Goal: Task Accomplishment & Management: Use online tool/utility

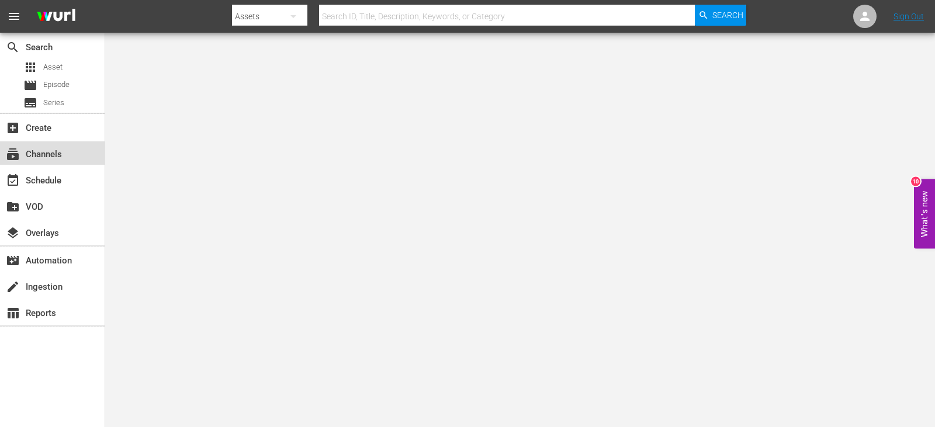
click at [50, 151] on div "subscriptions Channels" at bounding box center [32, 152] width 65 height 11
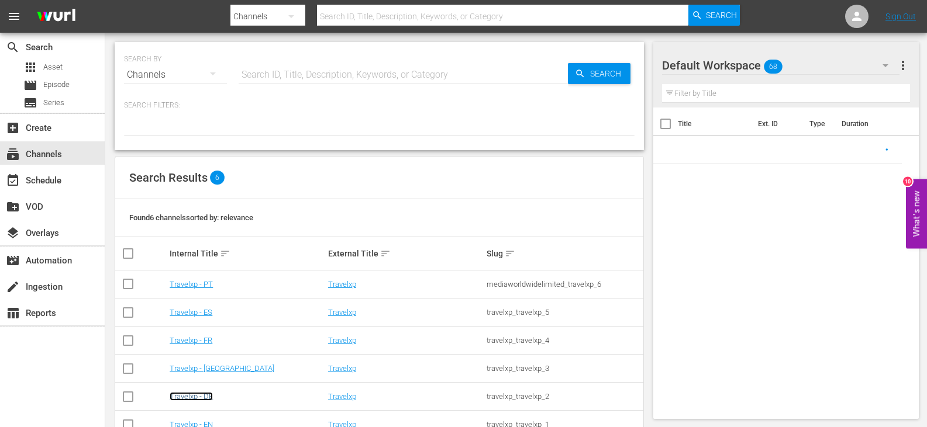
click at [200, 392] on link "Travelxp - DE" at bounding box center [191, 396] width 43 height 9
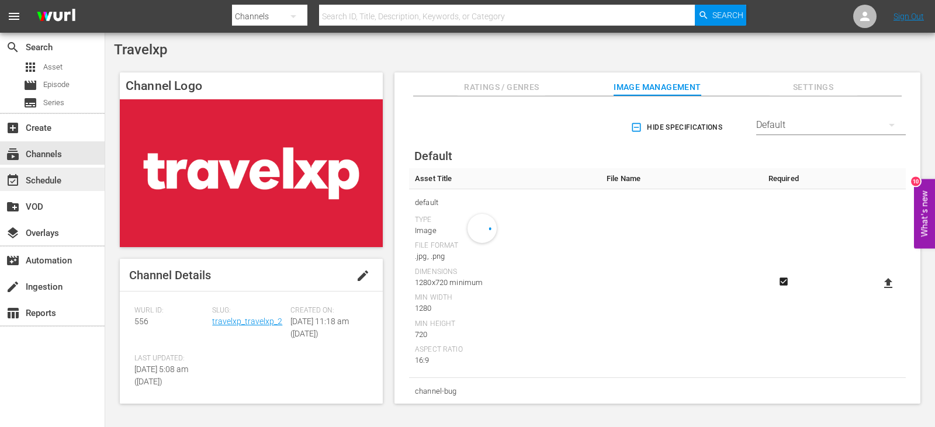
click at [37, 170] on div "event_available Schedule" at bounding box center [52, 179] width 105 height 23
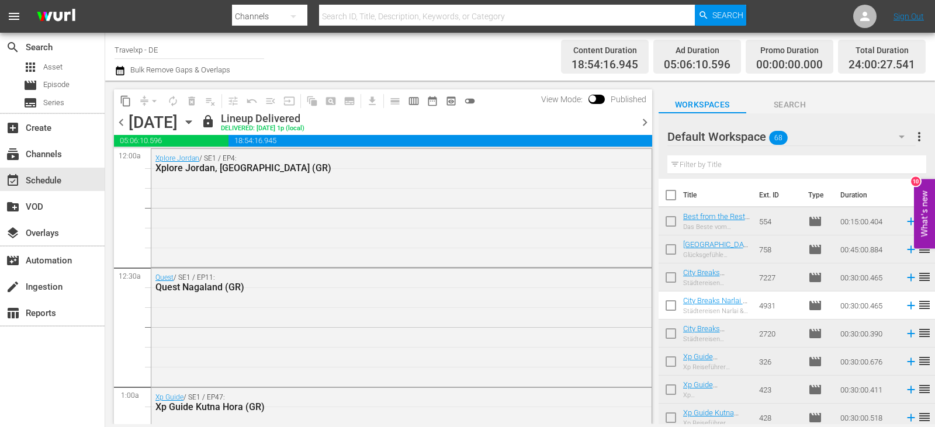
click at [646, 119] on span "chevron_right" at bounding box center [645, 122] width 15 height 15
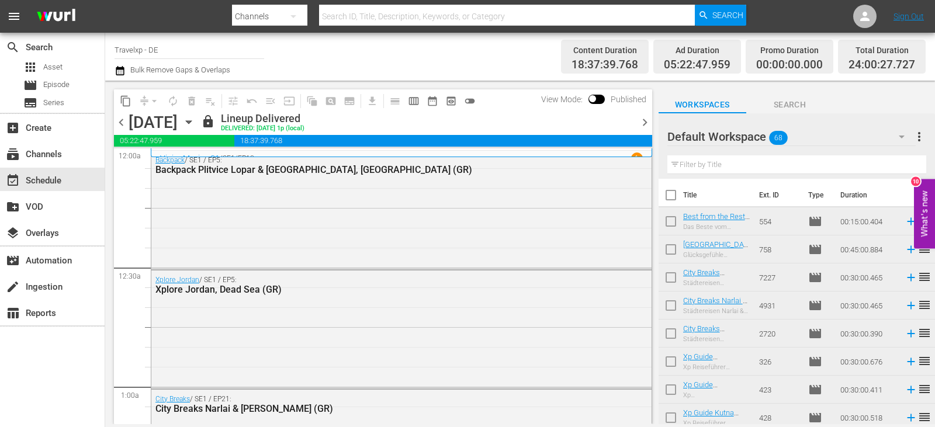
click at [645, 123] on span "chevron_right" at bounding box center [645, 122] width 15 height 15
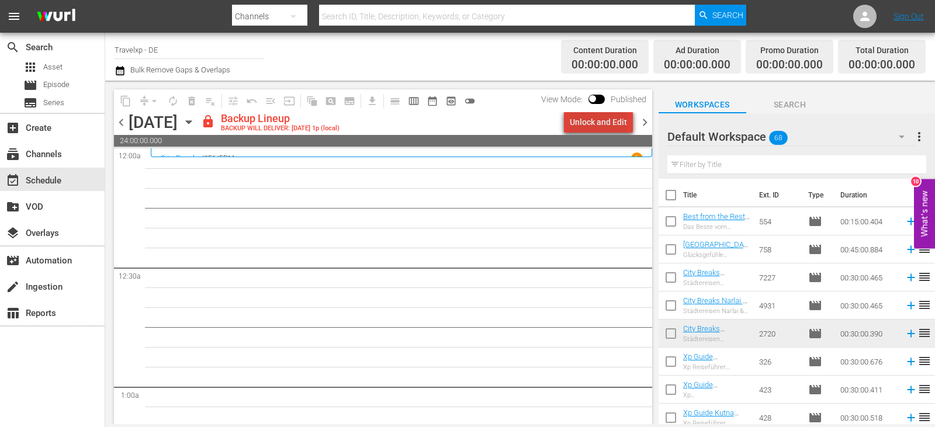
click at [609, 124] on div "Unlock and Edit" at bounding box center [598, 122] width 57 height 21
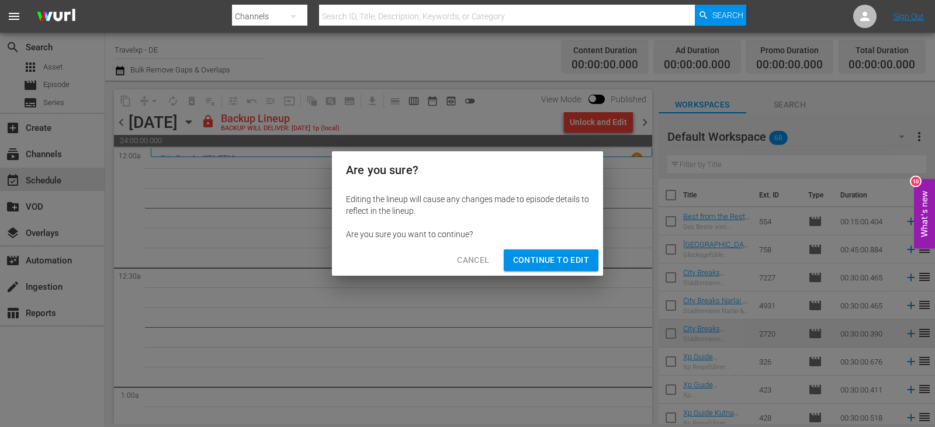
click at [551, 265] on span "Continue to Edit" at bounding box center [551, 260] width 76 height 15
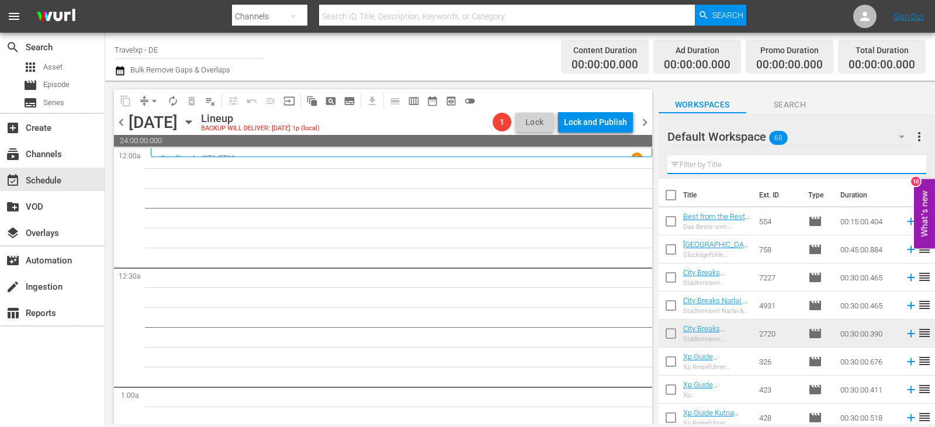
click at [727, 169] on input "text" at bounding box center [797, 164] width 259 height 19
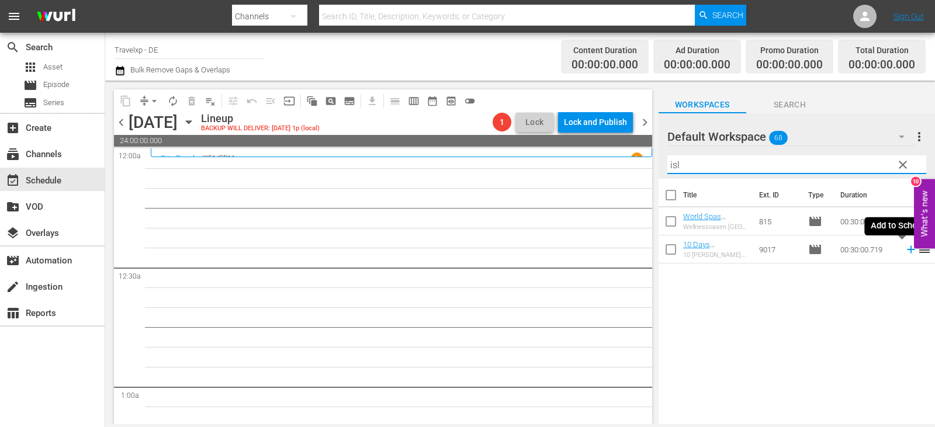
click at [905, 251] on icon at bounding box center [911, 249] width 13 height 13
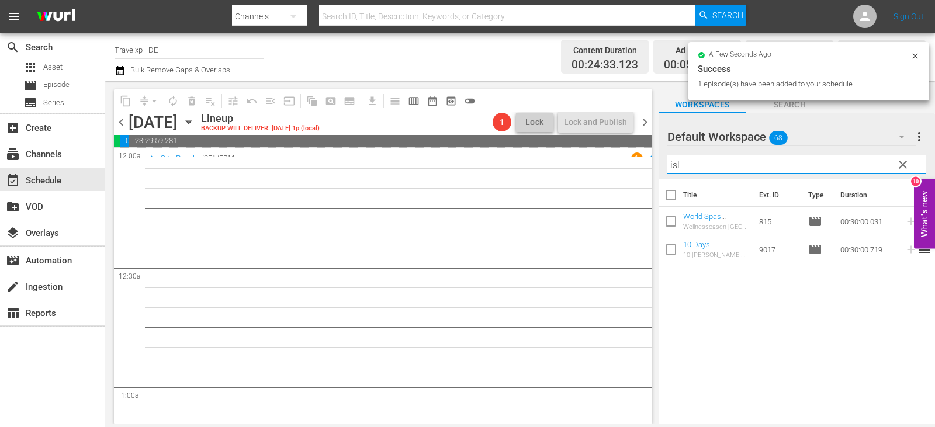
drag, startPoint x: 699, startPoint y: 166, endPoint x: 620, endPoint y: 167, distance: 79.5
click at [620, 167] on div "content_copy compress arrow_drop_down autorenew_outlined delete_forever_outline…" at bounding box center [520, 253] width 830 height 344
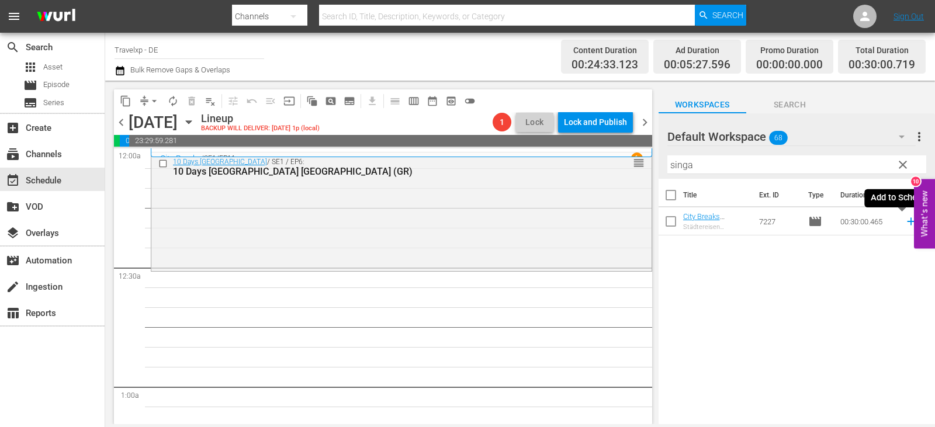
click at [905, 219] on icon at bounding box center [911, 221] width 13 height 13
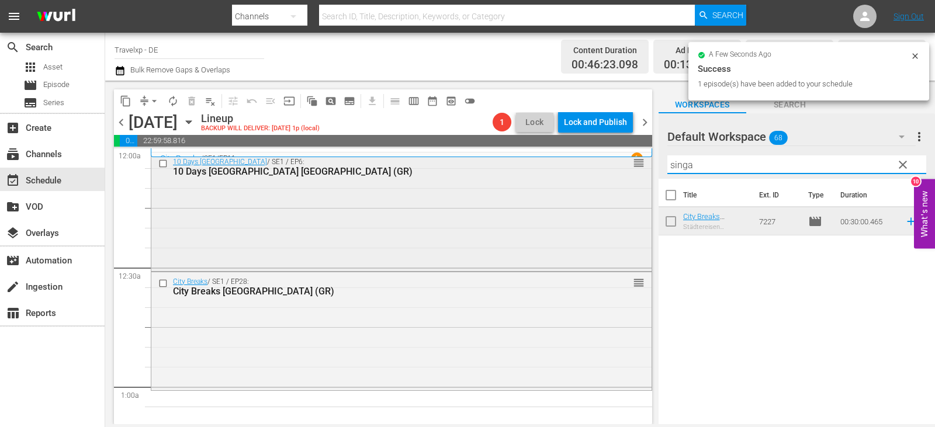
drag, startPoint x: 700, startPoint y: 163, endPoint x: 616, endPoint y: 169, distance: 84.4
click at [616, 169] on div "content_copy compress arrow_drop_down autorenew_outlined delete_forever_outline…" at bounding box center [520, 253] width 830 height 344
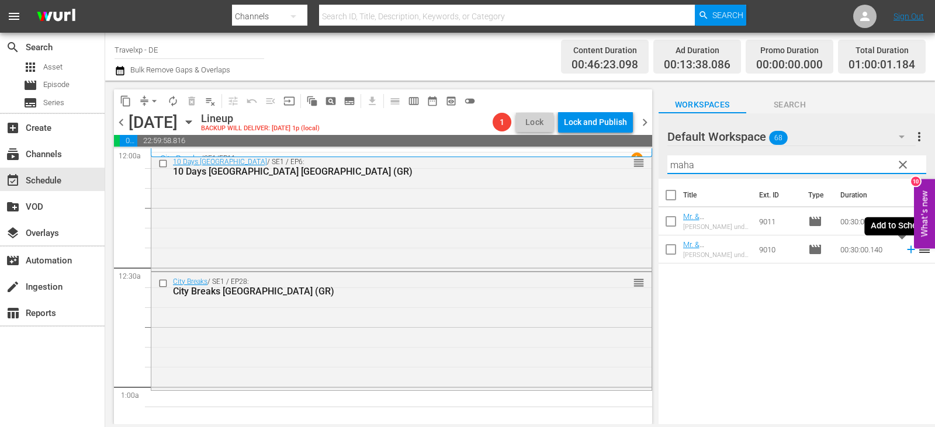
click at [905, 247] on icon at bounding box center [911, 249] width 13 height 13
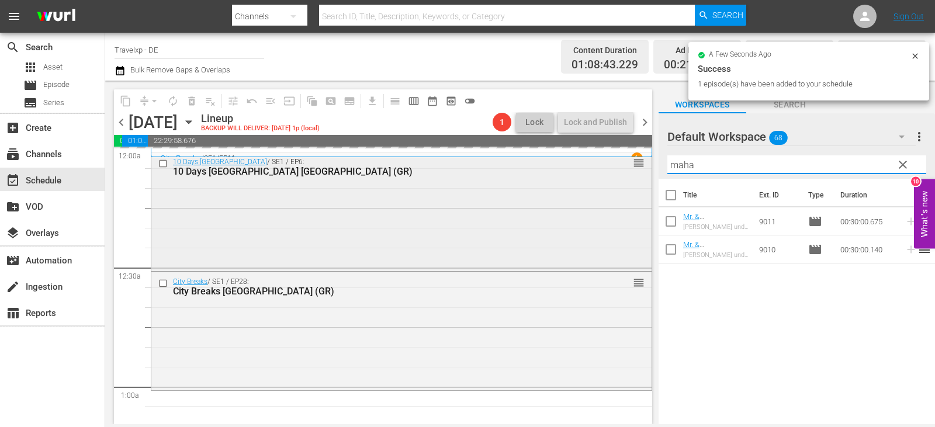
drag, startPoint x: 708, startPoint y: 167, endPoint x: 557, endPoint y: 169, distance: 151.4
click at [557, 169] on div "content_copy compress arrow_drop_down autorenew_outlined delete_forever_outline…" at bounding box center [520, 253] width 830 height 344
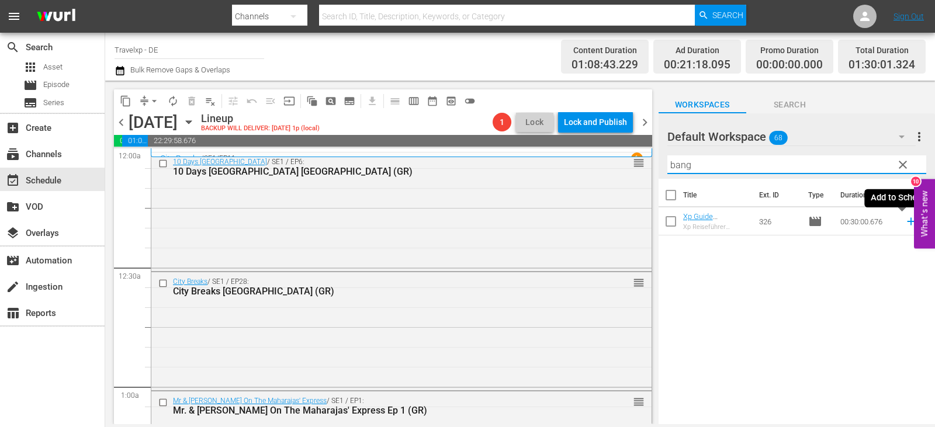
click at [907, 223] on icon at bounding box center [911, 222] width 8 height 8
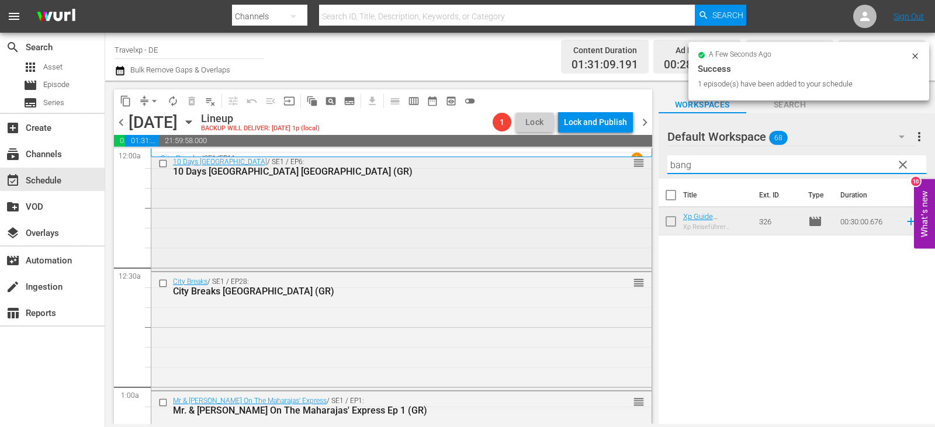
drag, startPoint x: 700, startPoint y: 170, endPoint x: 587, endPoint y: 165, distance: 112.9
click at [587, 165] on div "content_copy compress arrow_drop_down autorenew_outlined delete_forever_outline…" at bounding box center [520, 253] width 830 height 344
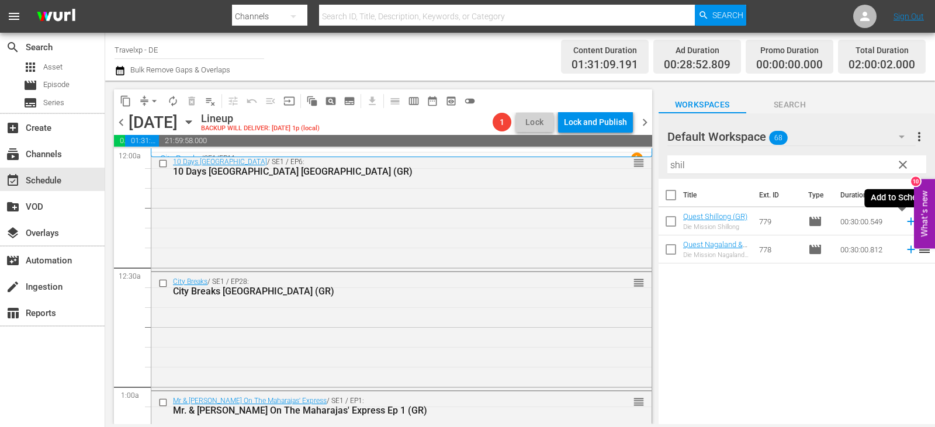
click at [905, 219] on icon at bounding box center [911, 221] width 13 height 13
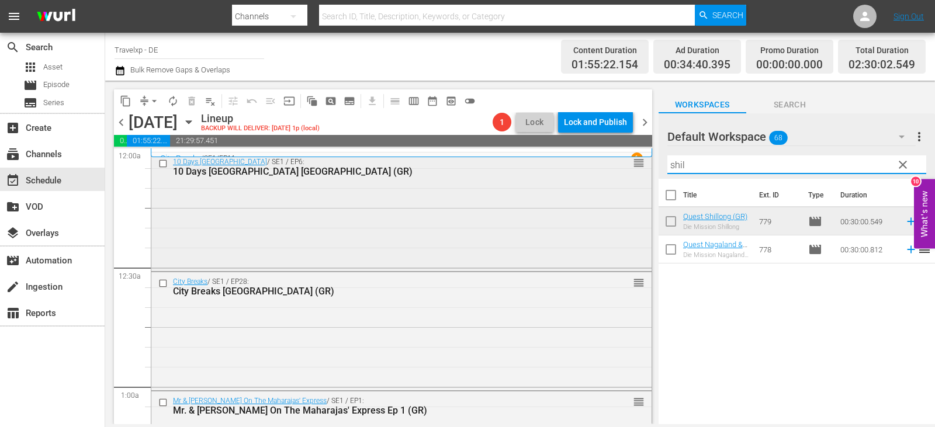
drag, startPoint x: 709, startPoint y: 162, endPoint x: 595, endPoint y: 161, distance: 113.4
click at [595, 161] on div "content_copy compress arrow_drop_down autorenew_outlined delete_forever_outline…" at bounding box center [520, 253] width 830 height 344
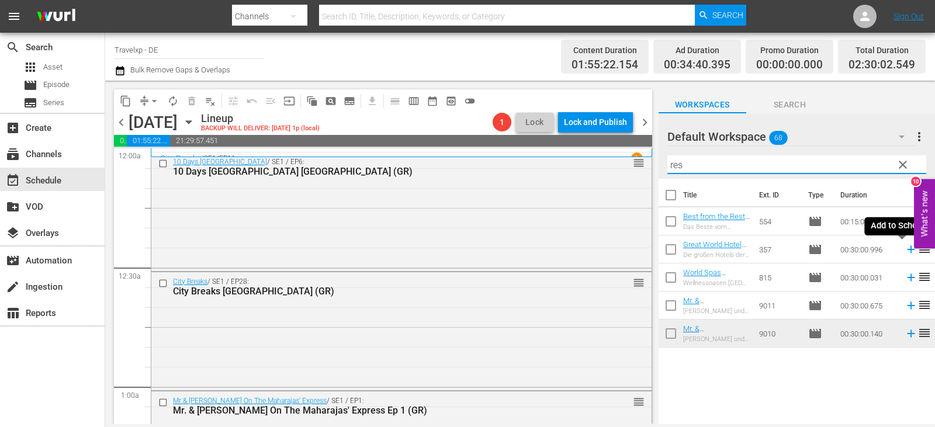
click at [907, 250] on icon at bounding box center [911, 250] width 8 height 8
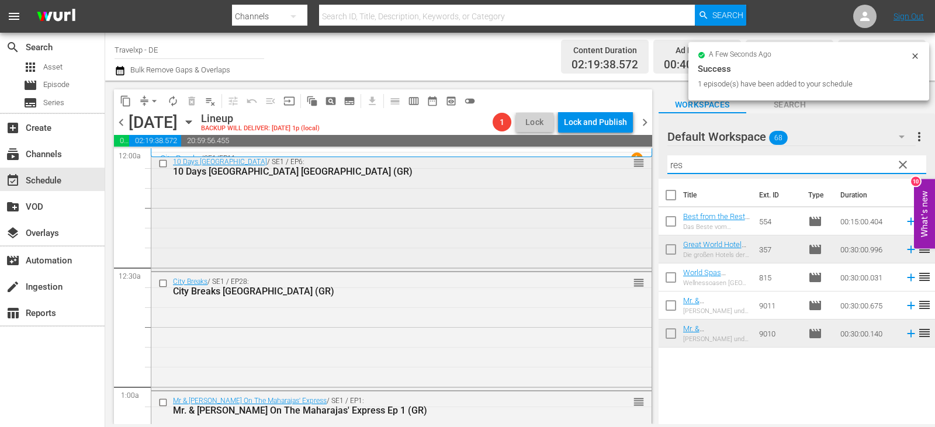
drag, startPoint x: 680, startPoint y: 167, endPoint x: 609, endPoint y: 177, distance: 71.9
click at [609, 177] on div "content_copy compress arrow_drop_down autorenew_outlined delete_forever_outline…" at bounding box center [520, 253] width 830 height 344
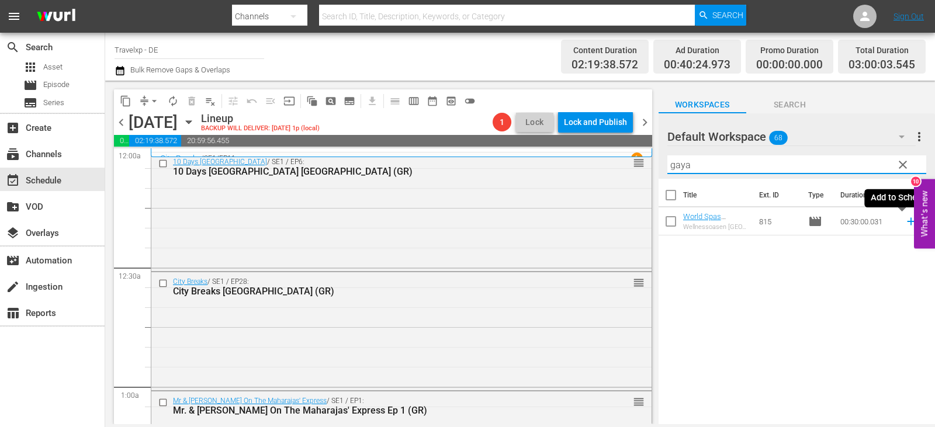
click at [905, 220] on icon at bounding box center [911, 221] width 13 height 13
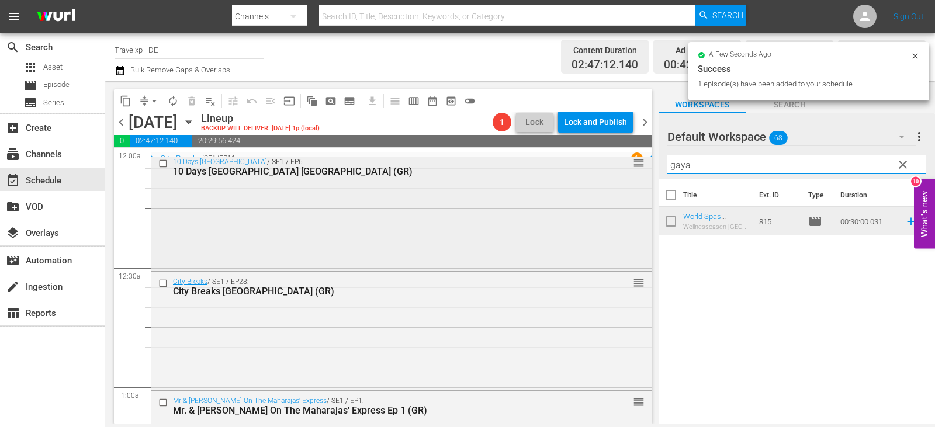
drag, startPoint x: 731, startPoint y: 167, endPoint x: 552, endPoint y: 167, distance: 178.3
click at [552, 167] on div "content_copy compress arrow_drop_down autorenew_outlined delete_forever_outline…" at bounding box center [520, 253] width 830 height 344
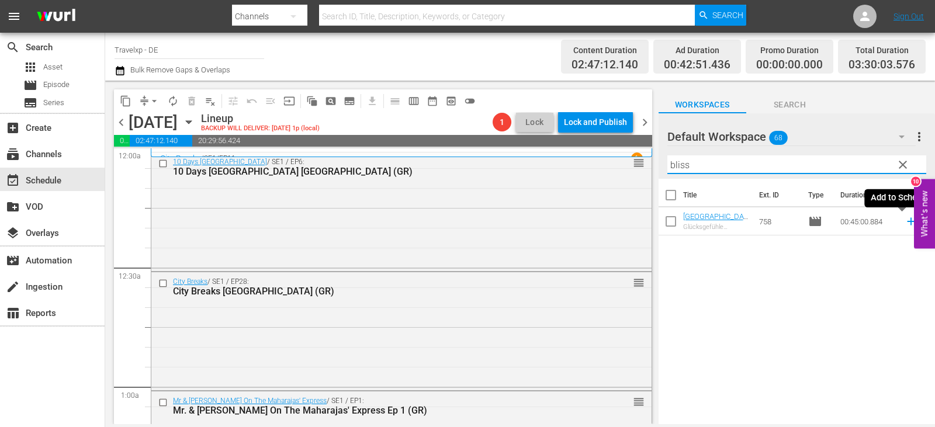
click at [907, 219] on icon at bounding box center [911, 222] width 8 height 8
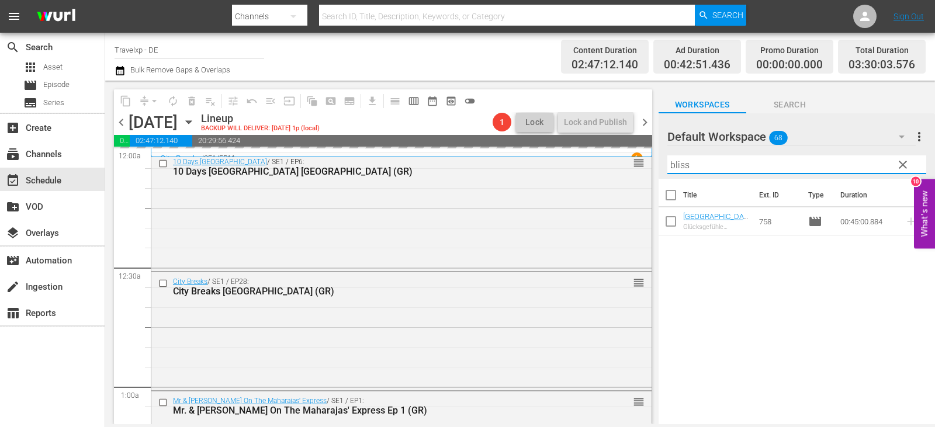
click at [643, 167] on div "content_copy compress arrow_drop_down autorenew_outlined delete_forever_outline…" at bounding box center [520, 253] width 830 height 344
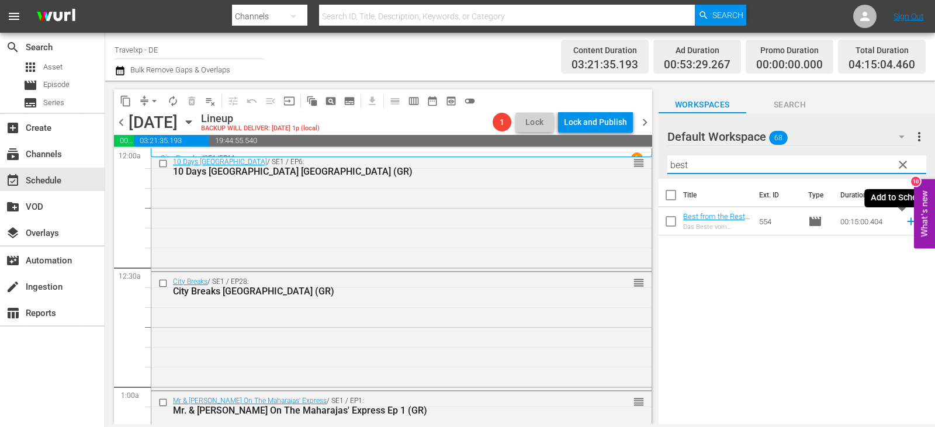
click at [907, 222] on icon at bounding box center [911, 222] width 8 height 8
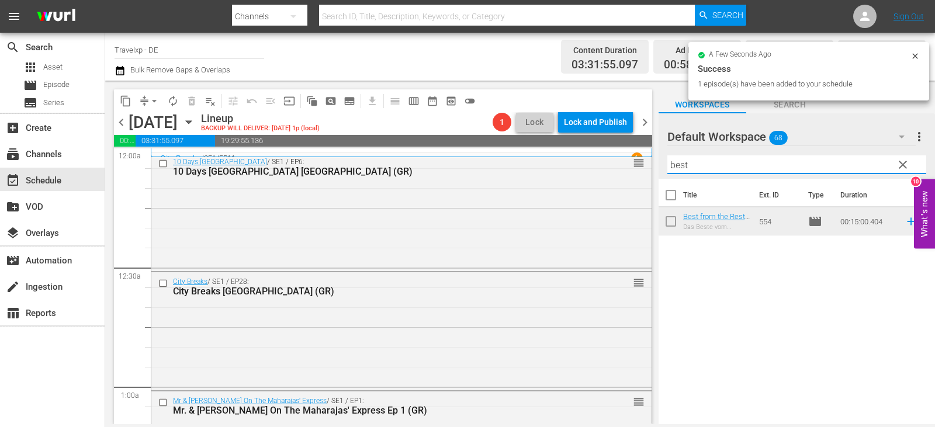
click at [524, 167] on div "content_copy compress arrow_drop_down autorenew_outlined delete_forever_outline…" at bounding box center [520, 253] width 830 height 344
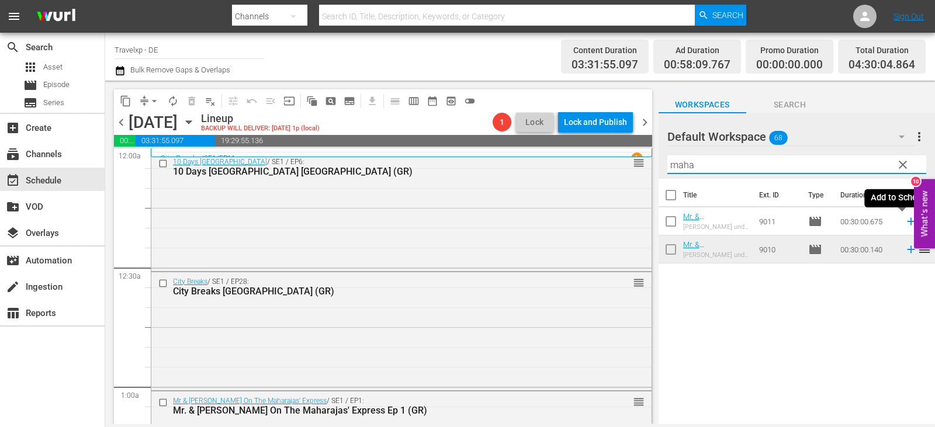
click at [905, 224] on icon at bounding box center [911, 221] width 13 height 13
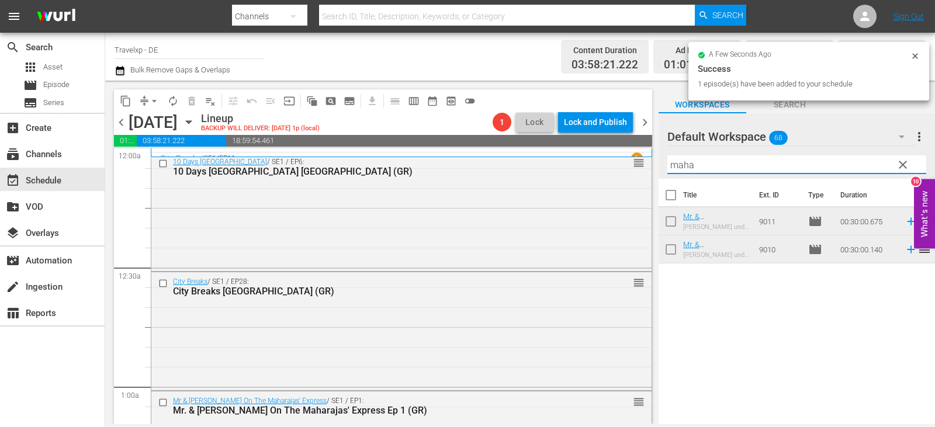
click at [624, 163] on div "content_copy compress arrow_drop_down autorenew_outlined delete_forever_outline…" at bounding box center [520, 253] width 830 height 344
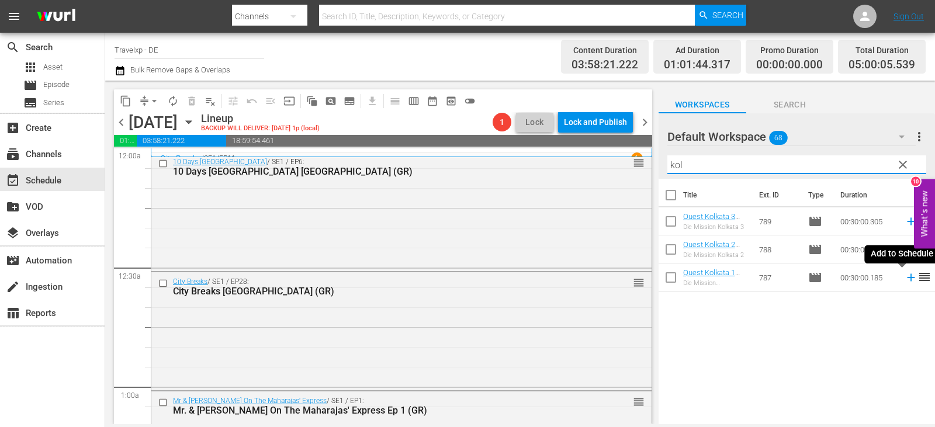
click at [905, 280] on icon at bounding box center [911, 277] width 13 height 13
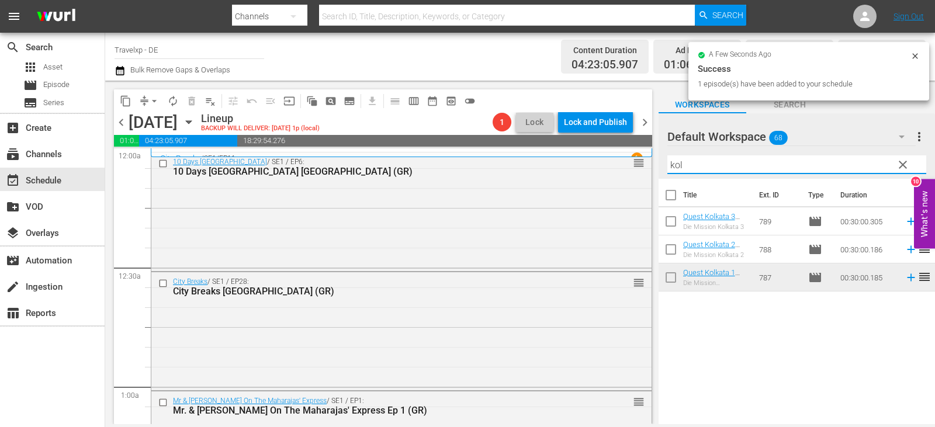
drag, startPoint x: 704, startPoint y: 170, endPoint x: 648, endPoint y: 161, distance: 56.9
click at [648, 161] on div "content_copy compress arrow_drop_down autorenew_outlined delete_forever_outline…" at bounding box center [520, 253] width 830 height 344
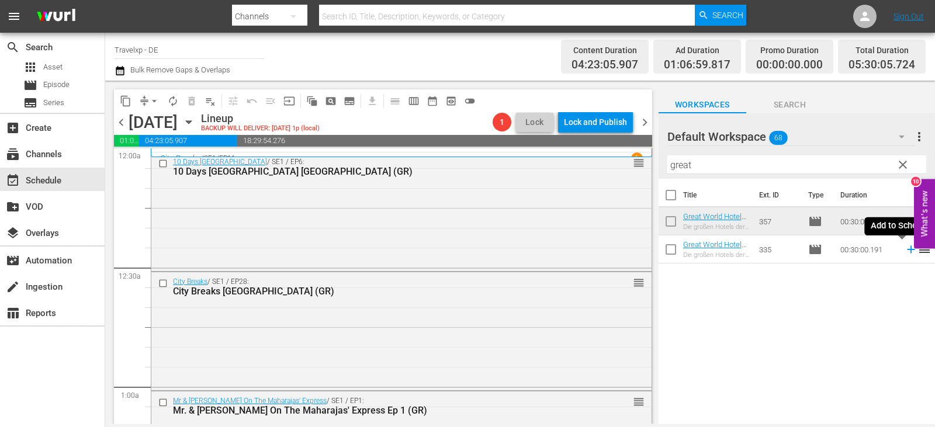
click at [905, 248] on icon at bounding box center [911, 249] width 13 height 13
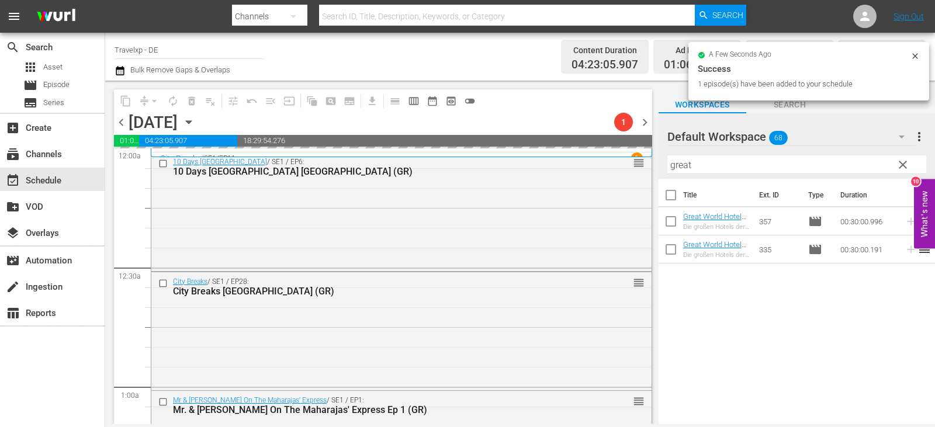
click at [633, 171] on div "content_copy compress arrow_drop_down autorenew_outlined delete_forever_outline…" at bounding box center [520, 253] width 830 height 344
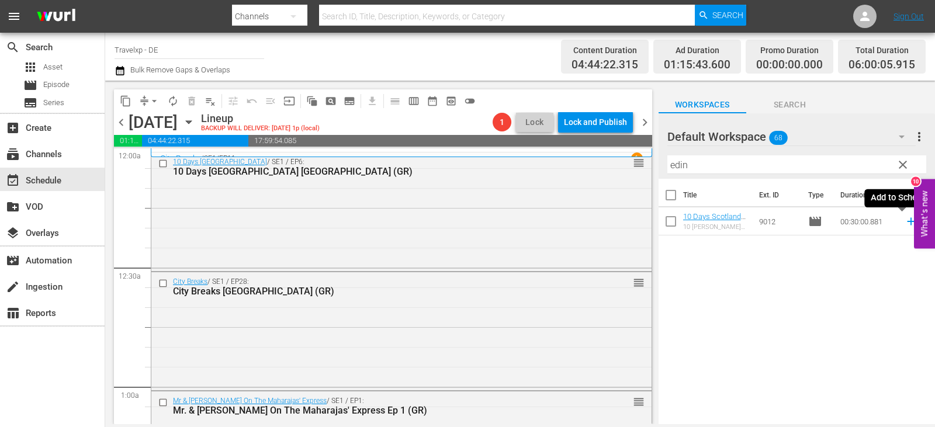
click at [905, 219] on icon at bounding box center [911, 221] width 13 height 13
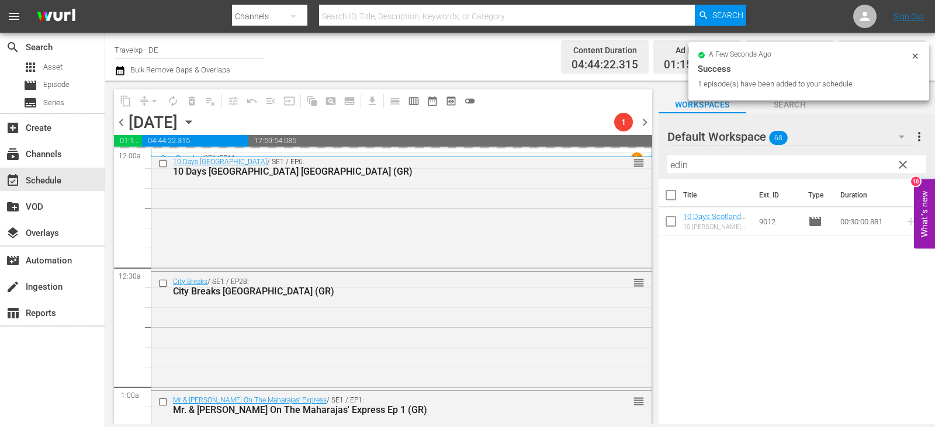
click at [616, 162] on div "content_copy compress arrow_drop_down autorenew_outlined delete_forever_outline…" at bounding box center [520, 253] width 830 height 344
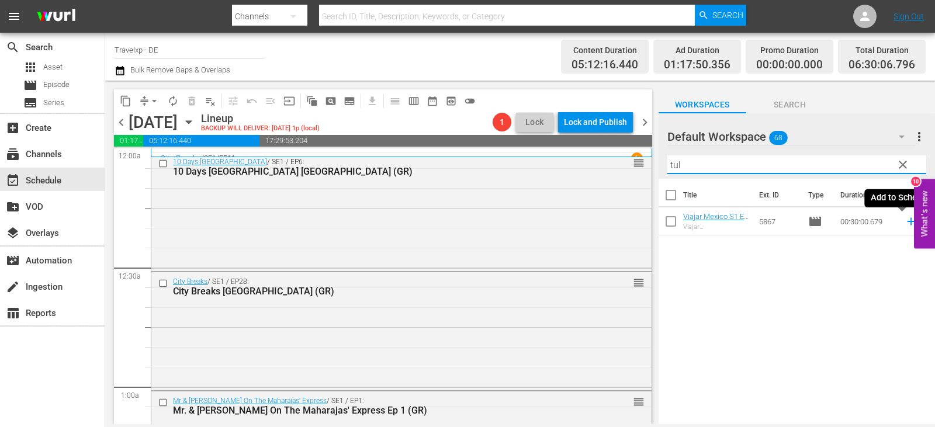
click at [905, 224] on icon at bounding box center [911, 221] width 13 height 13
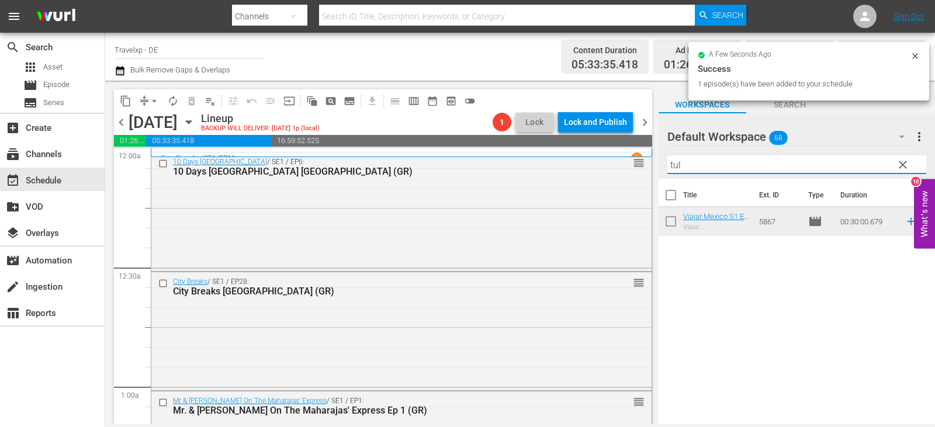
drag, startPoint x: 688, startPoint y: 162, endPoint x: 644, endPoint y: 164, distance: 44.5
click at [644, 164] on div "content_copy compress arrow_drop_down autorenew_outlined delete_forever_outline…" at bounding box center [520, 253] width 830 height 344
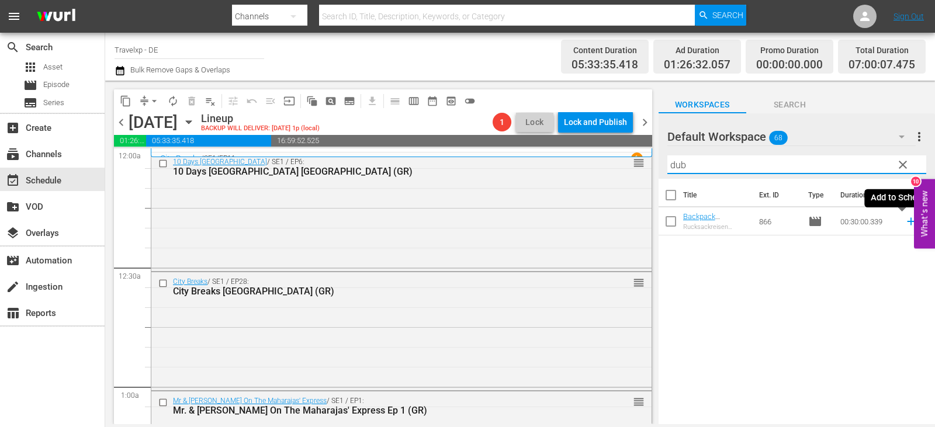
click at [905, 220] on icon at bounding box center [911, 221] width 13 height 13
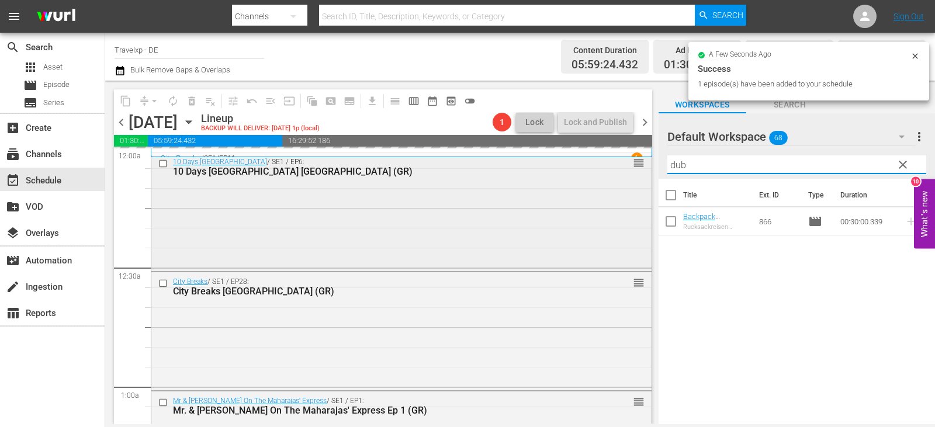
drag, startPoint x: 701, startPoint y: 162, endPoint x: 640, endPoint y: 163, distance: 61.4
click at [640, 163] on div "content_copy compress arrow_drop_down autorenew_outlined delete_forever_outline…" at bounding box center [520, 253] width 830 height 344
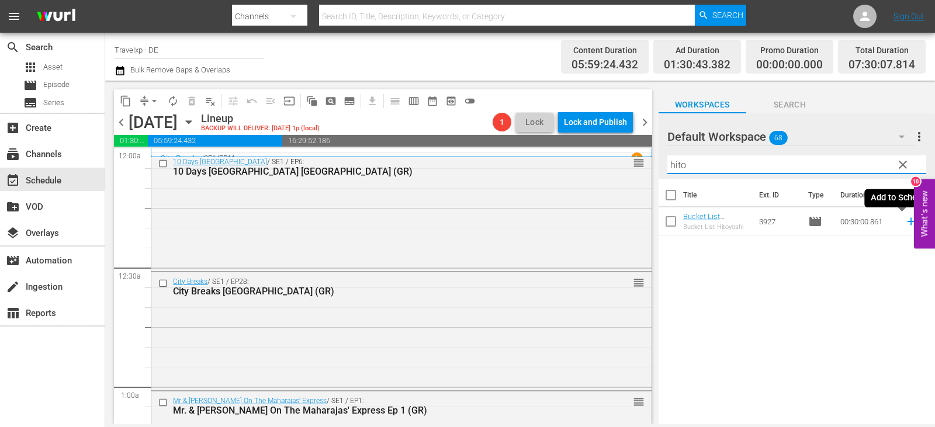
click at [905, 222] on icon at bounding box center [911, 221] width 13 height 13
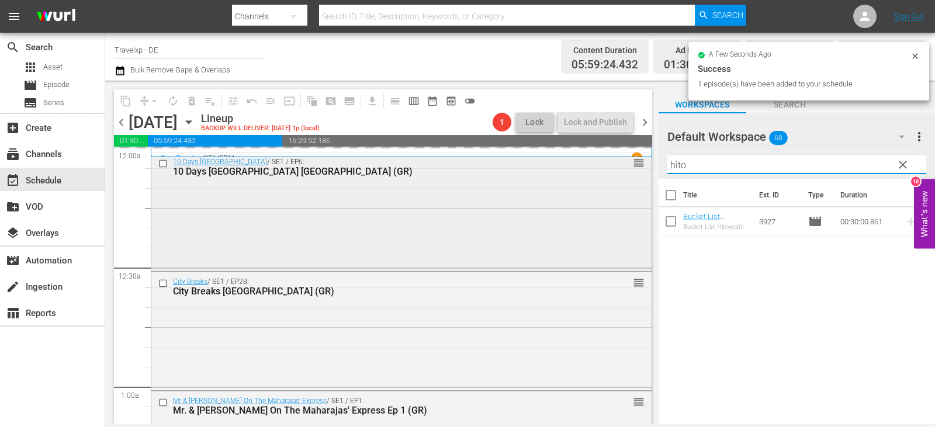
drag, startPoint x: 704, startPoint y: 163, endPoint x: 623, endPoint y: 164, distance: 81.3
click at [623, 164] on div "content_copy compress arrow_drop_down autorenew_outlined delete_forever_outline…" at bounding box center [520, 253] width 830 height 344
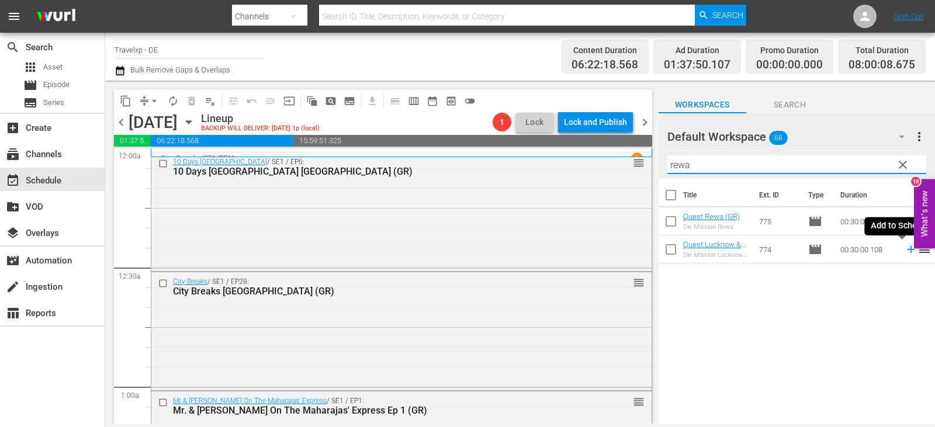
click at [905, 251] on icon at bounding box center [911, 249] width 13 height 13
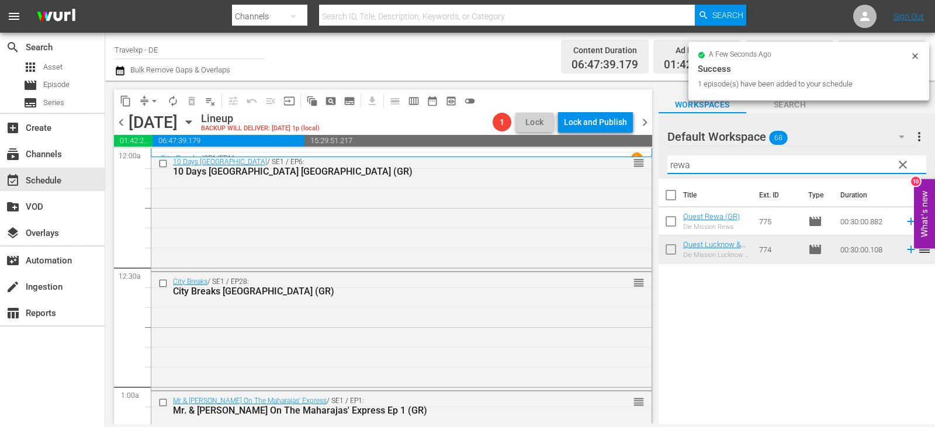
drag, startPoint x: 653, startPoint y: 166, endPoint x: 645, endPoint y: 165, distance: 8.2
click at [651, 166] on div "content_copy compress arrow_drop_down autorenew_outlined delete_forever_outline…" at bounding box center [520, 253] width 830 height 344
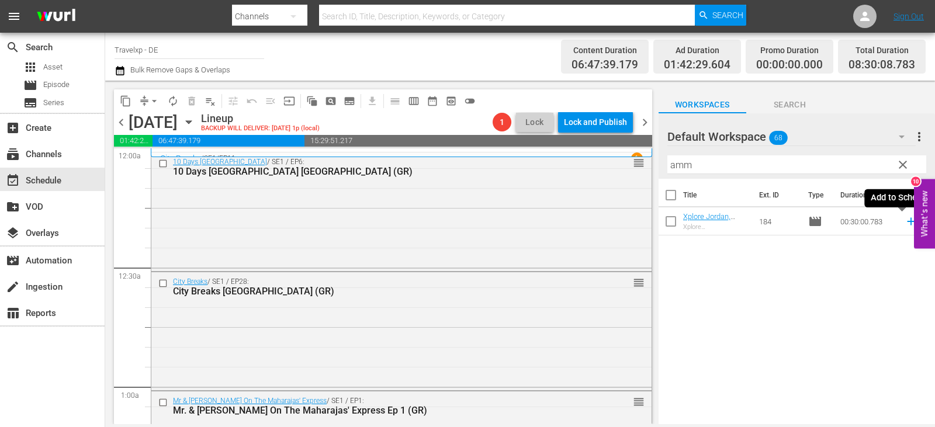
click at [905, 224] on icon at bounding box center [911, 221] width 13 height 13
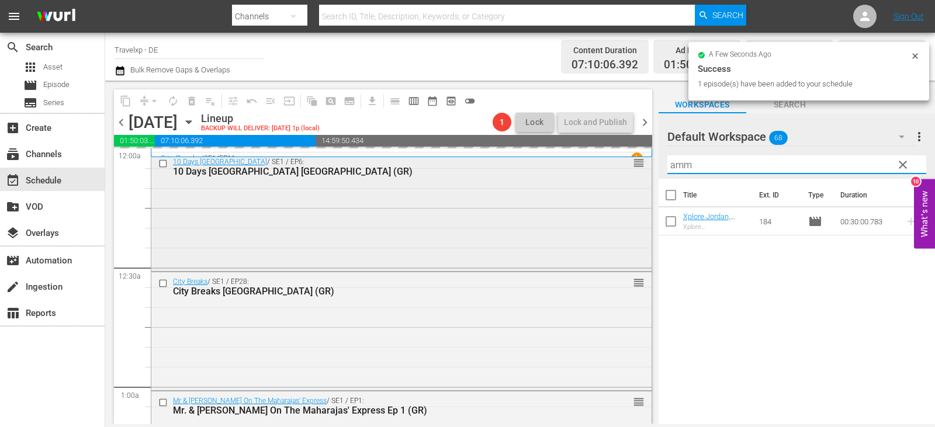
drag, startPoint x: 704, startPoint y: 167, endPoint x: 599, endPoint y: 166, distance: 105.2
click at [599, 166] on div "content_copy compress arrow_drop_down autorenew_outlined delete_forever_outline…" at bounding box center [520, 253] width 830 height 344
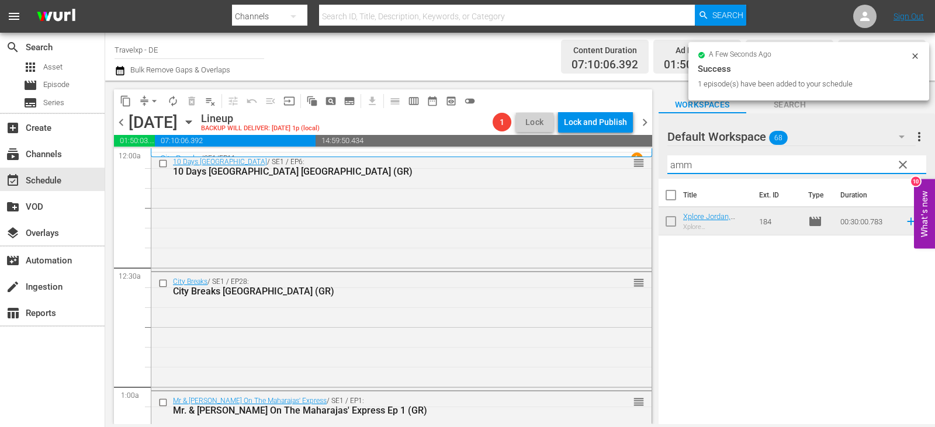
type input "["
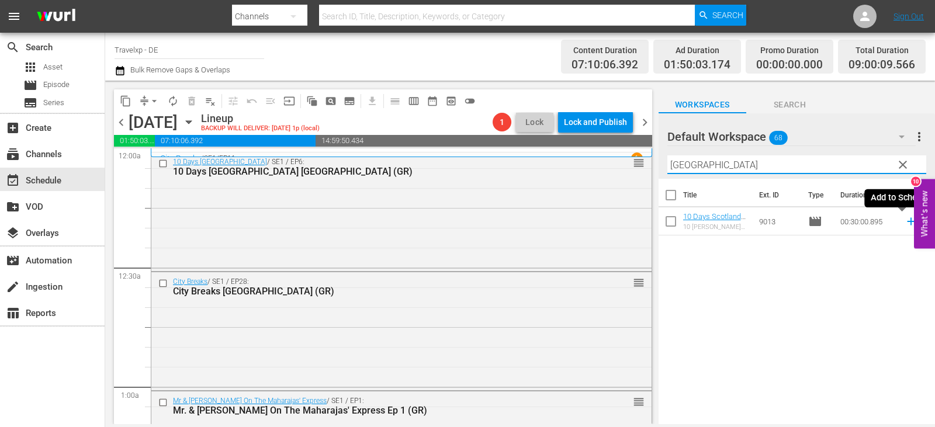
click at [907, 224] on icon at bounding box center [911, 222] width 8 height 8
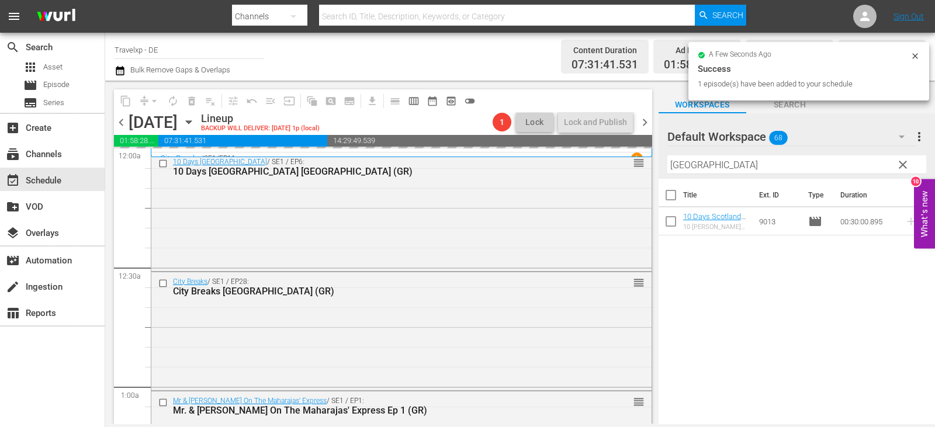
drag, startPoint x: 700, startPoint y: 158, endPoint x: 645, endPoint y: 165, distance: 55.3
click at [645, 165] on div "content_copy compress arrow_drop_down autorenew_outlined delete_forever_outline…" at bounding box center [520, 253] width 830 height 344
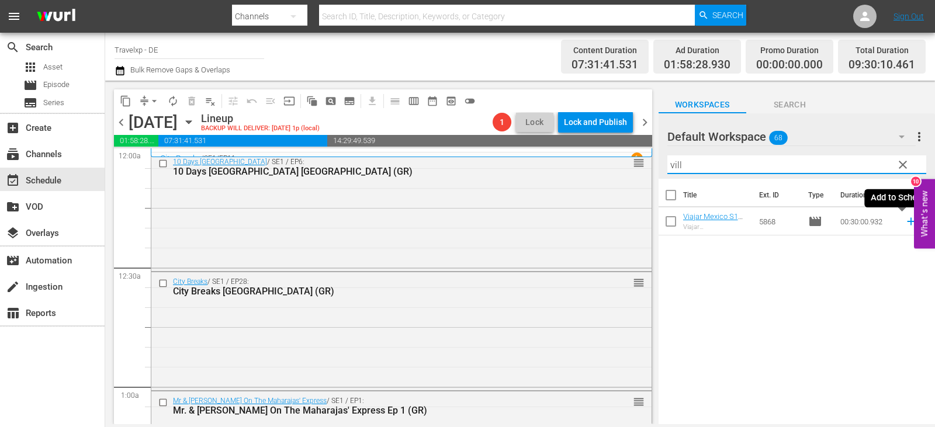
click at [905, 222] on icon at bounding box center [911, 221] width 13 height 13
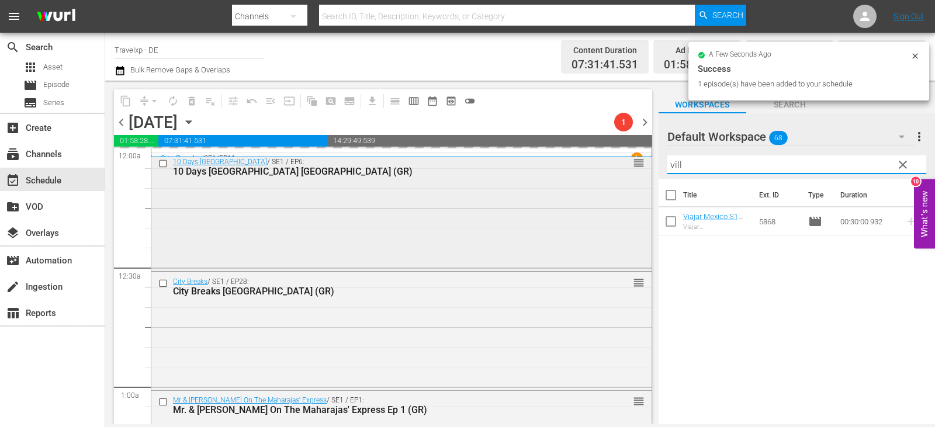
click at [635, 158] on div "content_copy compress arrow_drop_down autorenew_outlined delete_forever_outline…" at bounding box center [520, 253] width 830 height 344
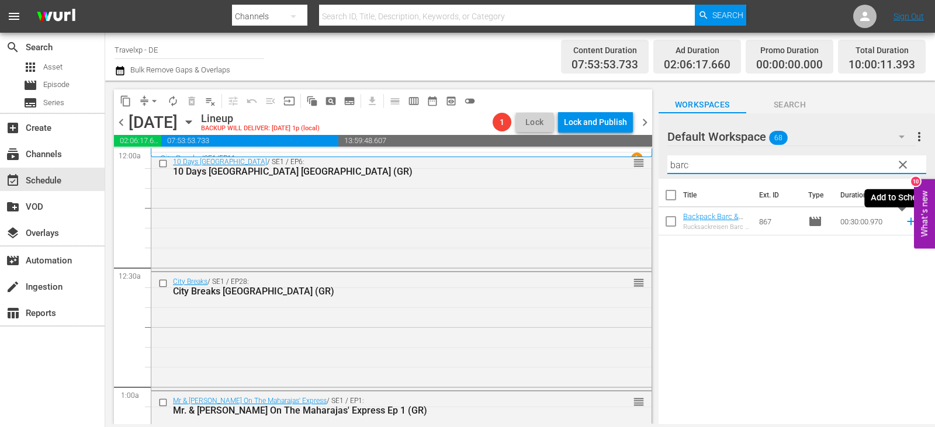
click at [906, 219] on icon at bounding box center [911, 221] width 13 height 13
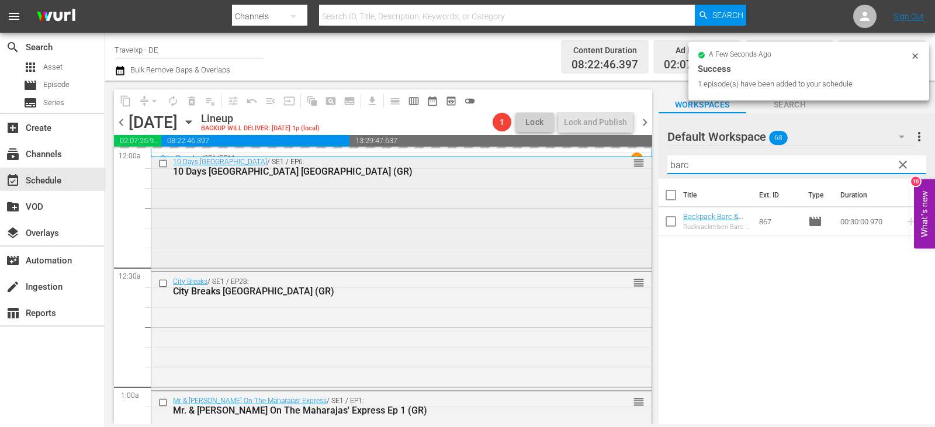
click at [634, 165] on div "content_copy compress arrow_drop_down autorenew_outlined delete_forever_outline…" at bounding box center [520, 253] width 830 height 344
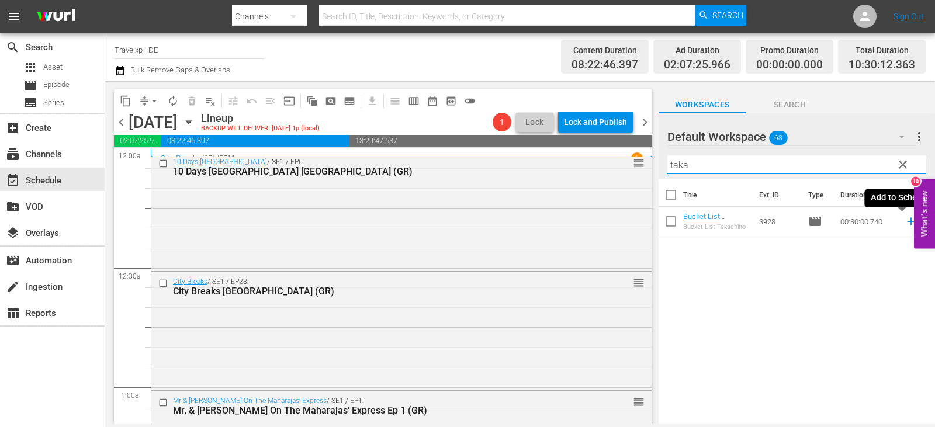
click at [905, 222] on icon at bounding box center [911, 221] width 13 height 13
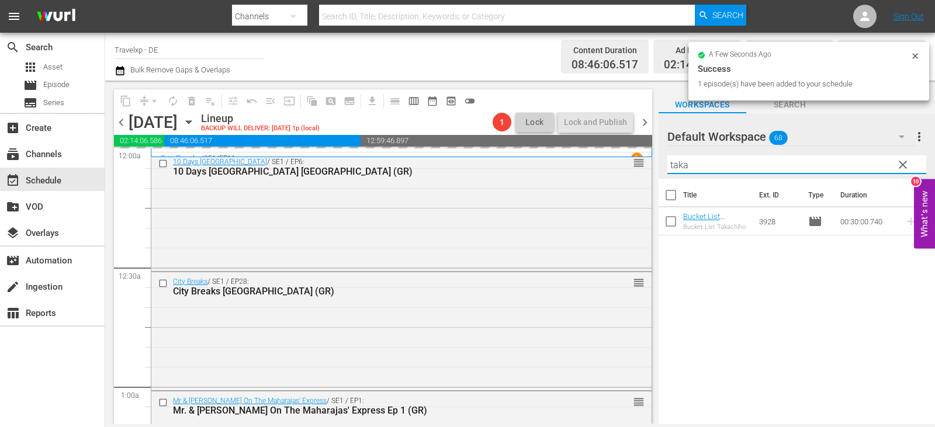
drag, startPoint x: 703, startPoint y: 167, endPoint x: 654, endPoint y: 162, distance: 50.0
click at [654, 162] on div "content_copy compress arrow_drop_down autorenew_outlined delete_forever_outline…" at bounding box center [520, 253] width 830 height 344
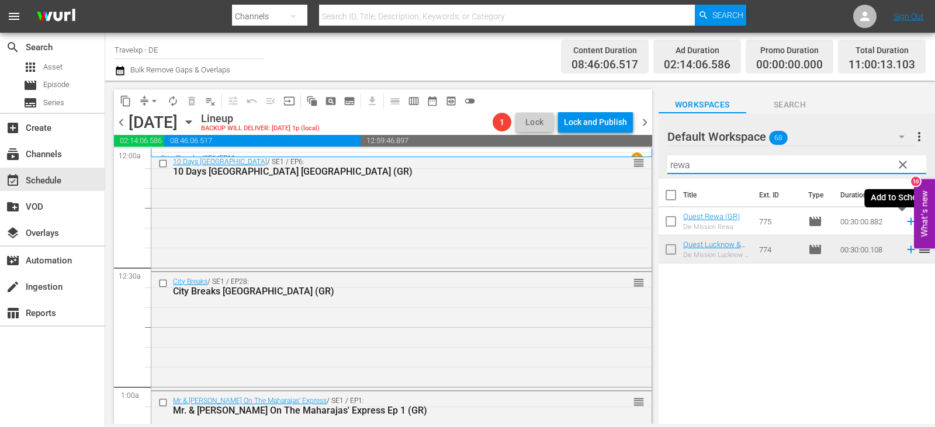
click at [907, 220] on icon at bounding box center [911, 222] width 8 height 8
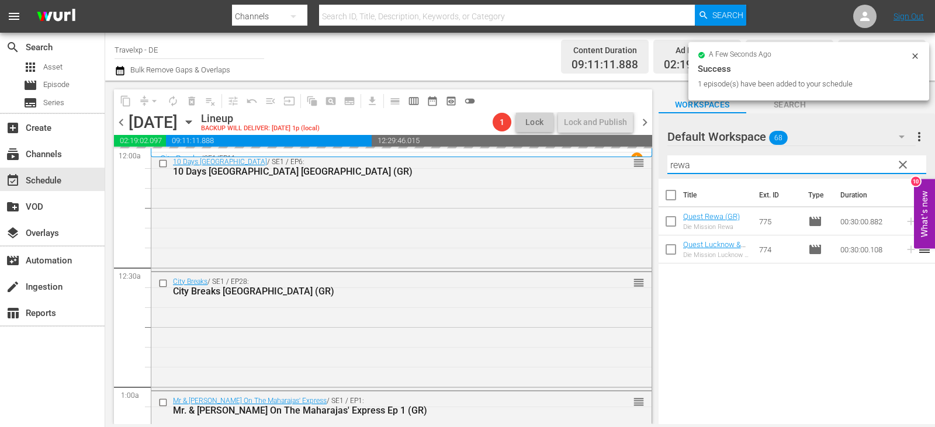
click at [641, 160] on div "content_copy compress arrow_drop_down autorenew_outlined delete_forever_outline…" at bounding box center [520, 253] width 830 height 344
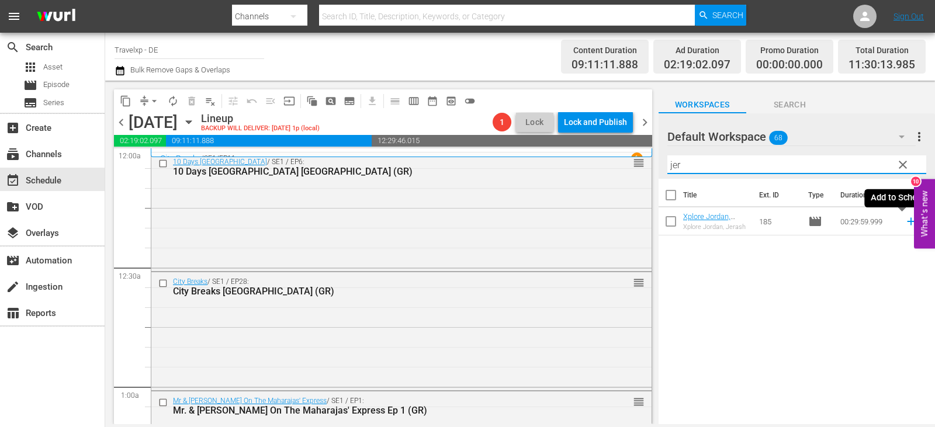
click at [907, 224] on icon at bounding box center [911, 222] width 8 height 8
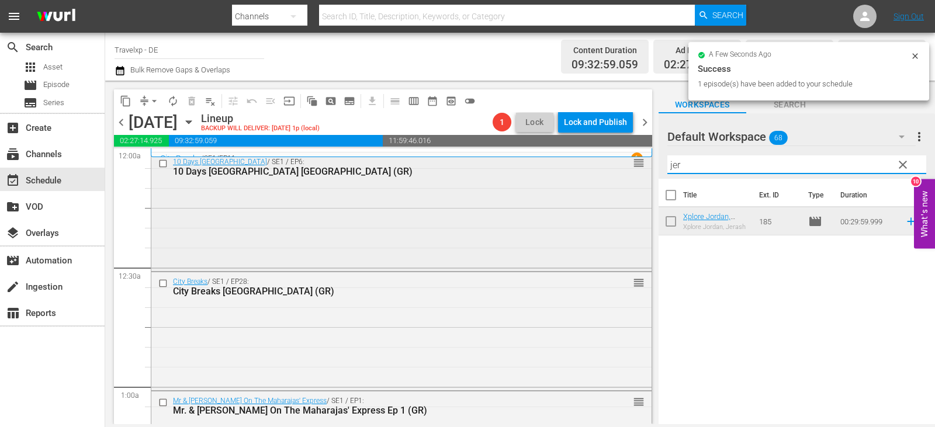
drag, startPoint x: 688, startPoint y: 166, endPoint x: 625, endPoint y: 163, distance: 63.2
click at [625, 163] on div "content_copy compress arrow_drop_down autorenew_outlined delete_forever_outline…" at bounding box center [520, 253] width 830 height 344
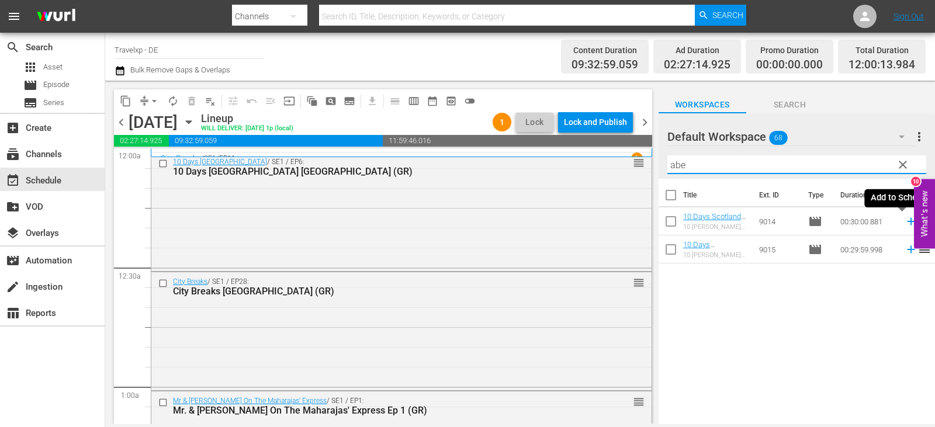
click at [905, 223] on icon at bounding box center [911, 221] width 13 height 13
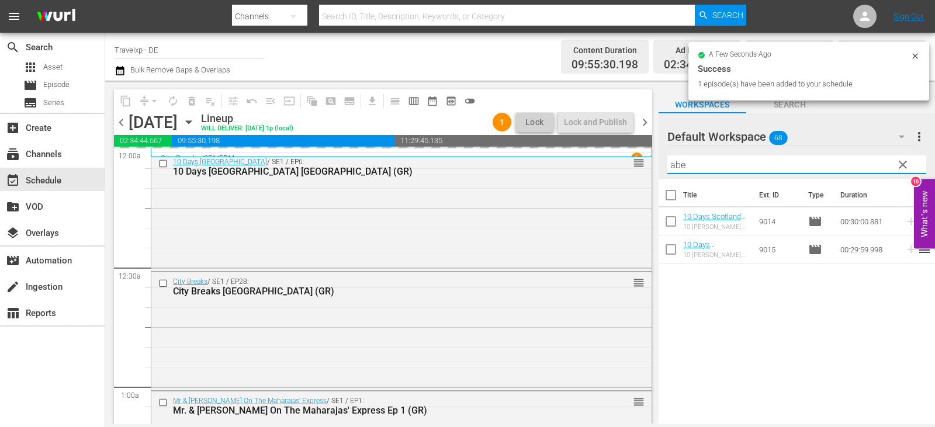
drag, startPoint x: 720, startPoint y: 168, endPoint x: 658, endPoint y: 158, distance: 62.2
click at [659, 158] on div "Default Workspace 68 Default more_vert clear Filter by Title [PERSON_NAME]" at bounding box center [797, 145] width 277 height 65
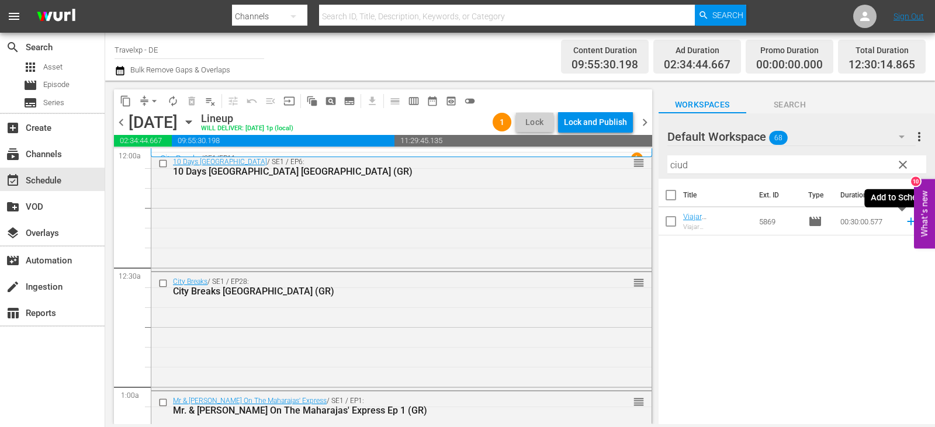
click at [907, 222] on icon at bounding box center [911, 222] width 8 height 8
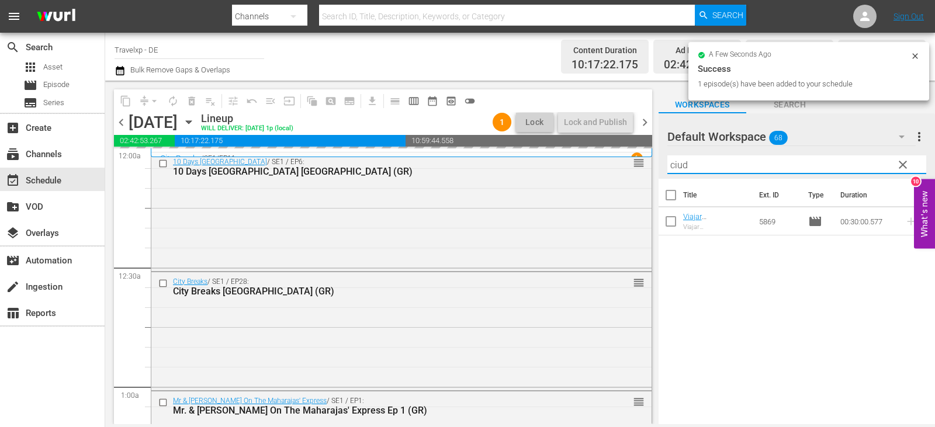
click at [635, 164] on div "content_copy compress arrow_drop_down autorenew_outlined delete_forever_outline…" at bounding box center [520, 253] width 830 height 344
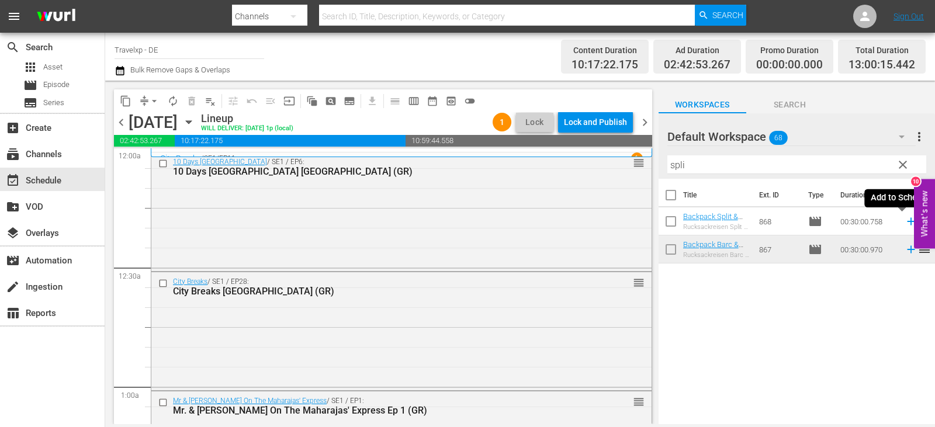
click at [905, 223] on icon at bounding box center [911, 221] width 13 height 13
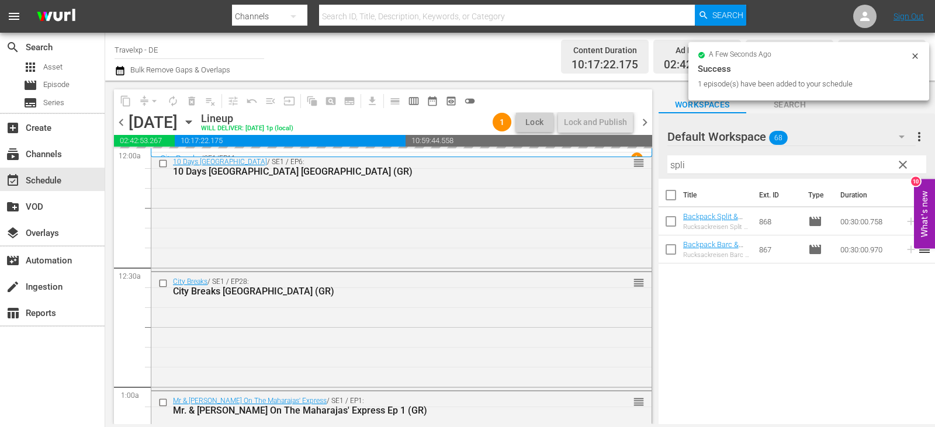
drag, startPoint x: 701, startPoint y: 163, endPoint x: 645, endPoint y: 162, distance: 56.1
click at [645, 162] on div "content_copy compress arrow_drop_down autorenew_outlined delete_forever_outline…" at bounding box center [520, 253] width 830 height 344
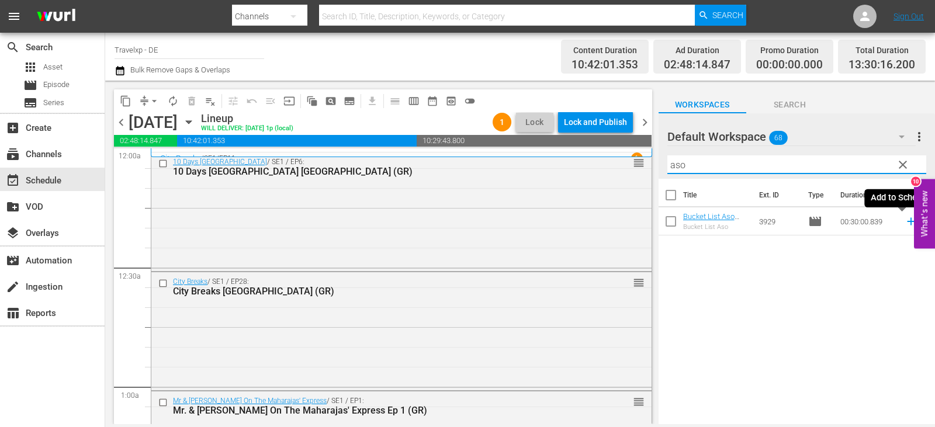
drag, startPoint x: 901, startPoint y: 222, endPoint x: 884, endPoint y: 221, distance: 16.4
click at [905, 221] on icon at bounding box center [911, 221] width 13 height 13
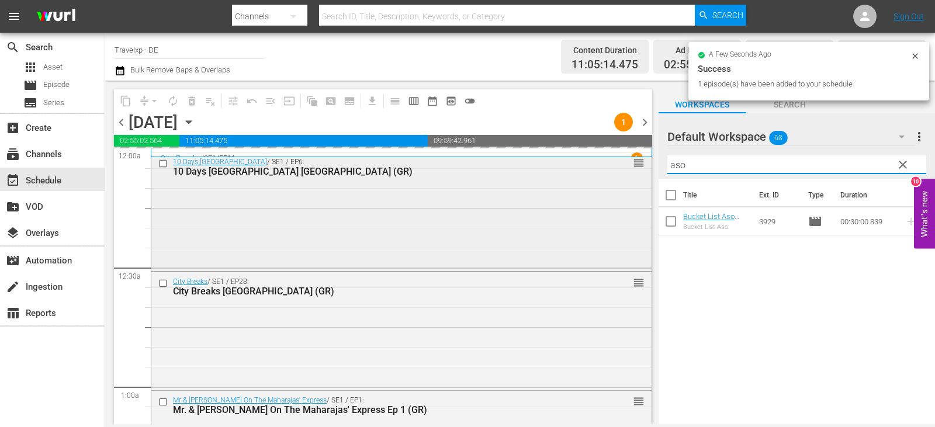
drag, startPoint x: 692, startPoint y: 170, endPoint x: 622, endPoint y: 170, distance: 70.2
click at [622, 170] on div "content_copy compress arrow_drop_down autorenew_outlined delete_forever_outline…" at bounding box center [520, 253] width 830 height 344
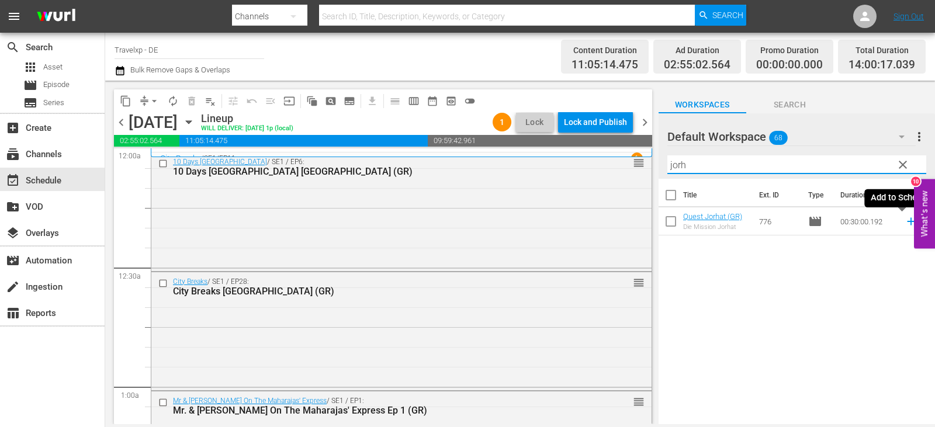
click at [905, 223] on icon at bounding box center [911, 221] width 13 height 13
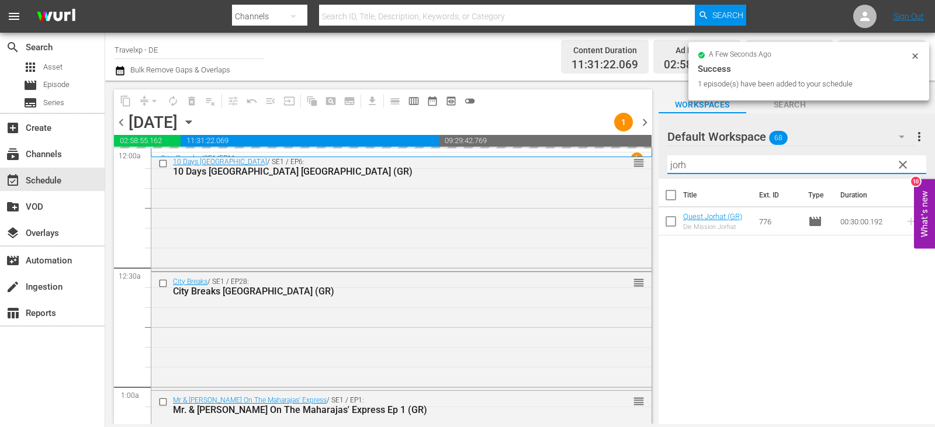
click at [634, 170] on div "content_copy compress arrow_drop_down autorenew_outlined delete_forever_outline…" at bounding box center [520, 253] width 830 height 344
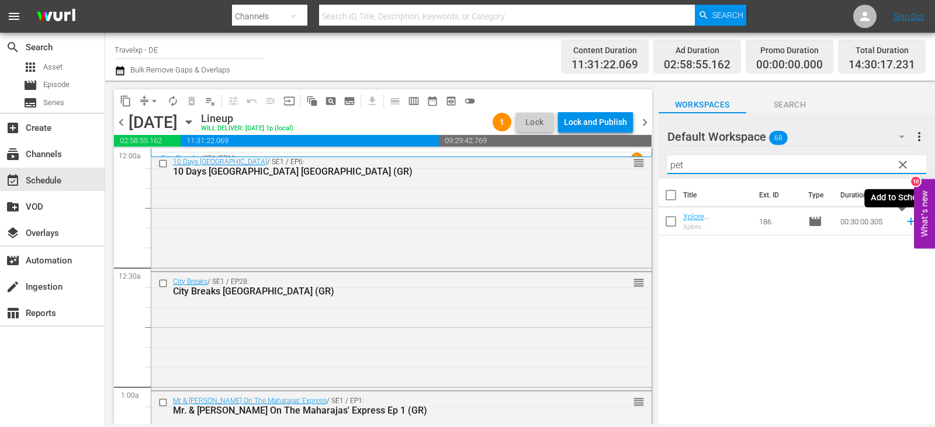
click at [905, 223] on icon at bounding box center [911, 221] width 13 height 13
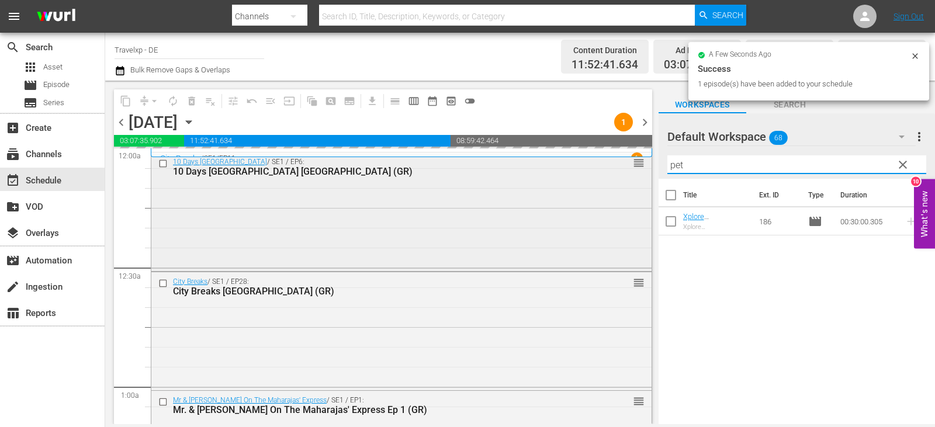
drag, startPoint x: 698, startPoint y: 167, endPoint x: 634, endPoint y: 170, distance: 64.3
click at [634, 170] on div "content_copy compress arrow_drop_down autorenew_outlined delete_forever_outline…" at bounding box center [520, 253] width 830 height 344
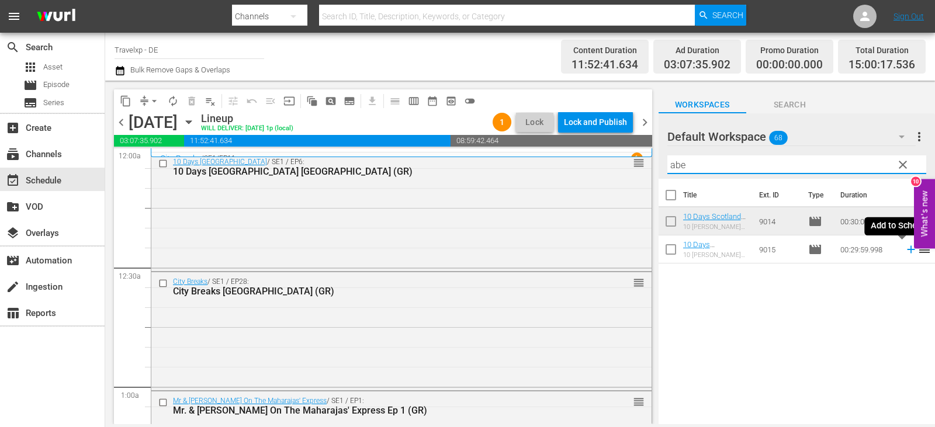
drag, startPoint x: 901, startPoint y: 250, endPoint x: 885, endPoint y: 250, distance: 16.4
click at [905, 250] on icon at bounding box center [911, 249] width 13 height 13
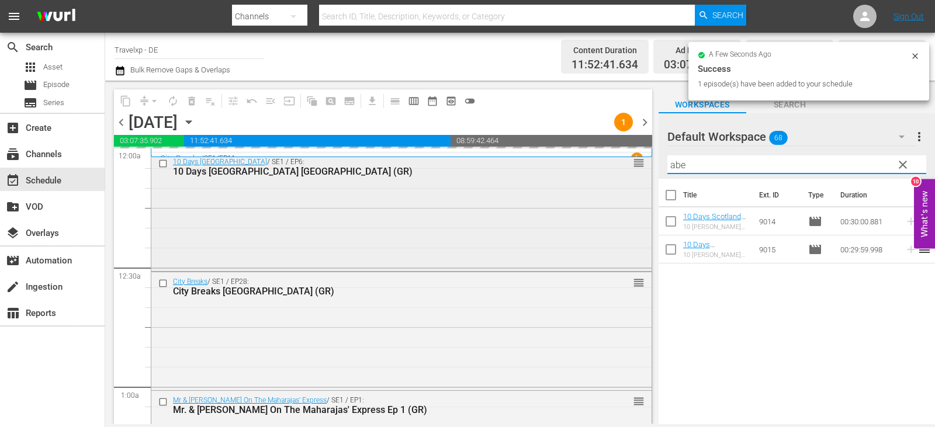
drag, startPoint x: 696, startPoint y: 171, endPoint x: 624, endPoint y: 167, distance: 72.1
click at [624, 167] on div "content_copy compress arrow_drop_down autorenew_outlined delete_forever_outline…" at bounding box center [520, 253] width 830 height 344
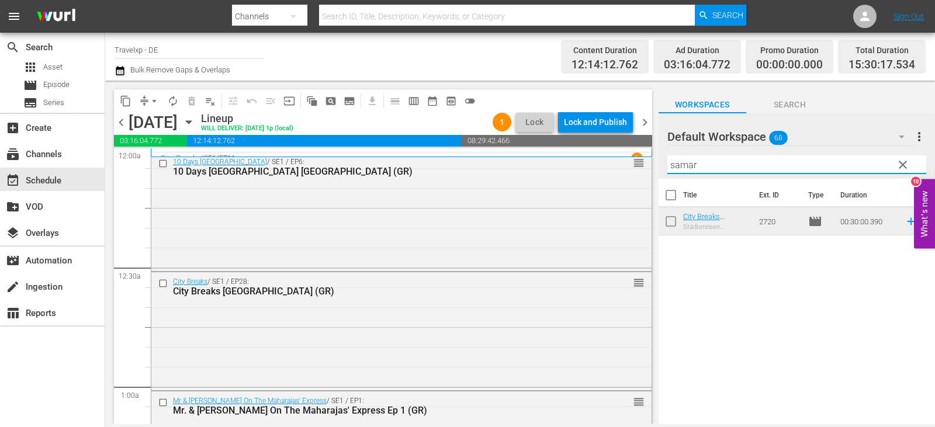
click at [907, 222] on icon at bounding box center [911, 222] width 8 height 8
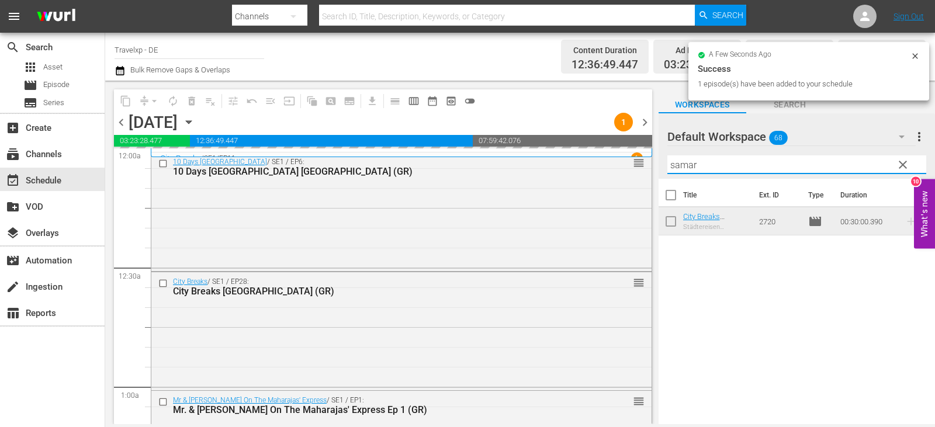
drag, startPoint x: 704, startPoint y: 167, endPoint x: 647, endPoint y: 167, distance: 57.3
click at [647, 167] on div "content_copy compress arrow_drop_down autorenew_outlined delete_forever_outline…" at bounding box center [520, 253] width 830 height 344
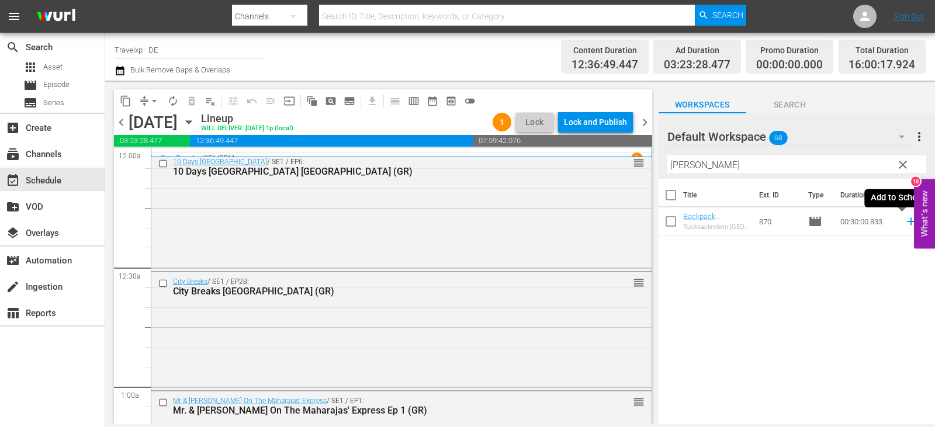
click at [905, 221] on icon at bounding box center [911, 221] width 13 height 13
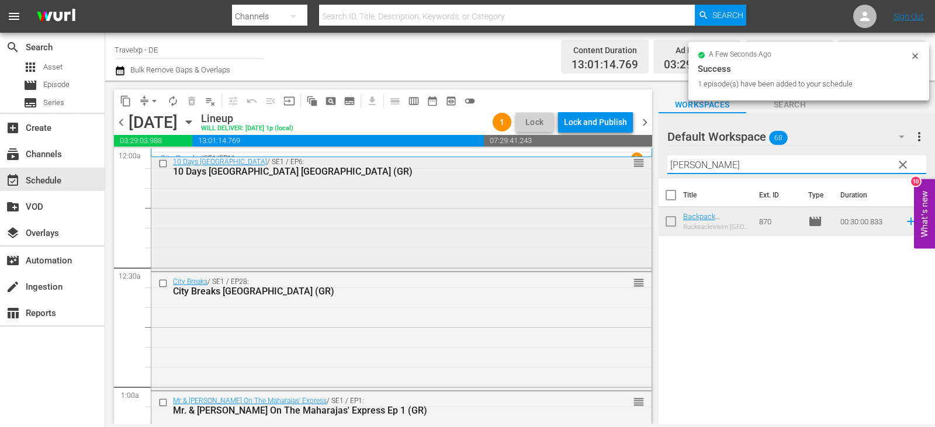
drag, startPoint x: 724, startPoint y: 163, endPoint x: 639, endPoint y: 169, distance: 85.0
click at [639, 169] on div "content_copy compress arrow_drop_down autorenew_outlined delete_forever_outline…" at bounding box center [520, 253] width 830 height 344
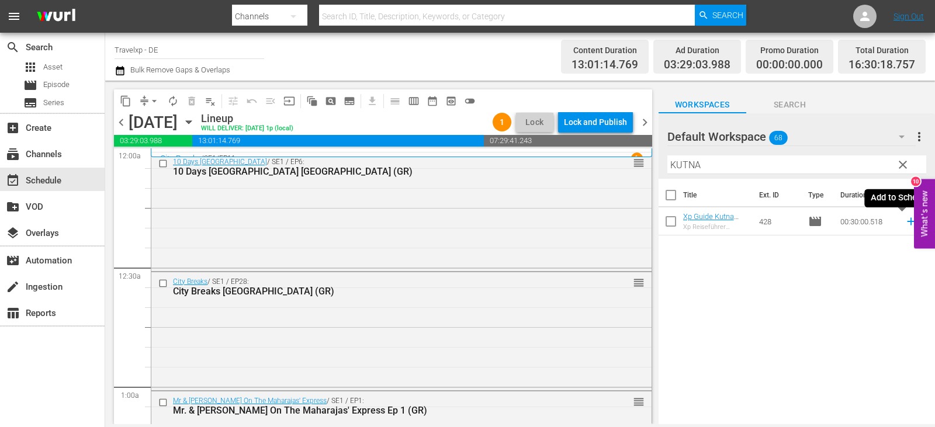
click at [905, 225] on icon at bounding box center [911, 221] width 13 height 13
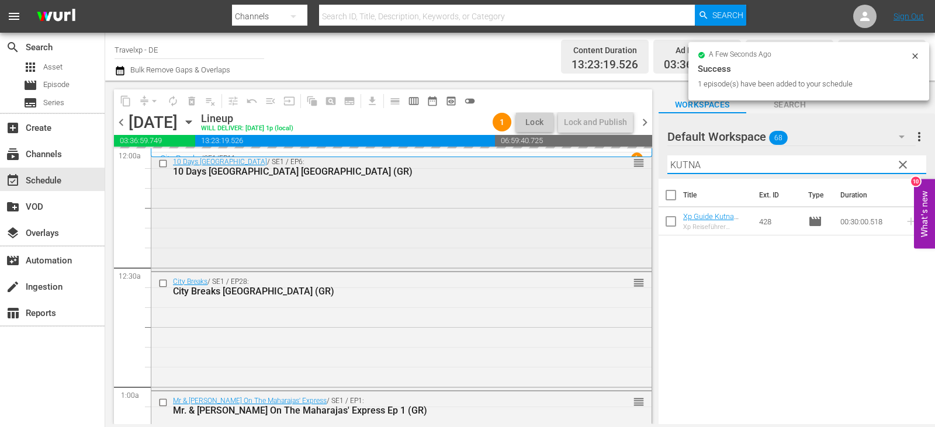
click at [624, 167] on div "content_copy compress arrow_drop_down autorenew_outlined delete_forever_outline…" at bounding box center [520, 253] width 830 height 344
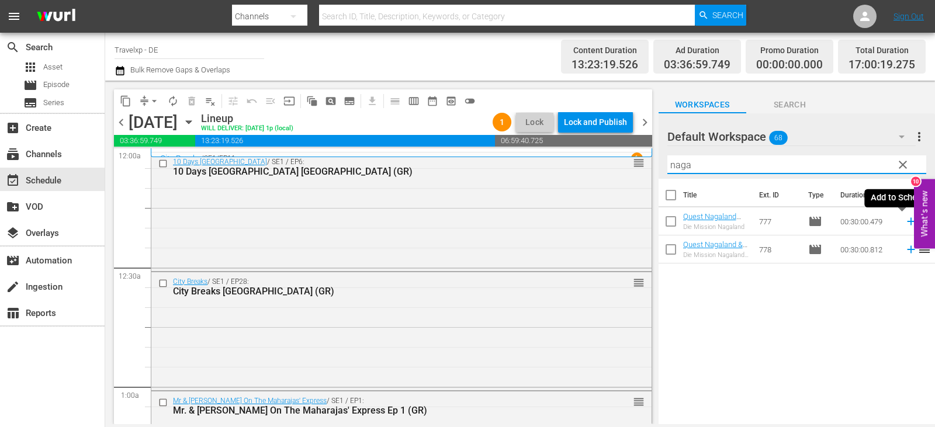
click at [907, 223] on icon at bounding box center [911, 222] width 8 height 8
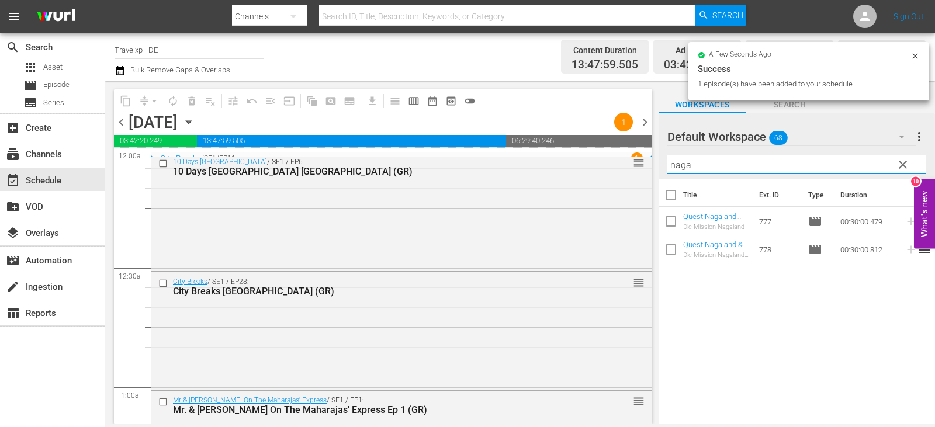
drag, startPoint x: 704, startPoint y: 158, endPoint x: 655, endPoint y: 163, distance: 49.4
click at [638, 163] on div "content_copy compress arrow_drop_down autorenew_outlined delete_forever_outline…" at bounding box center [520, 253] width 830 height 344
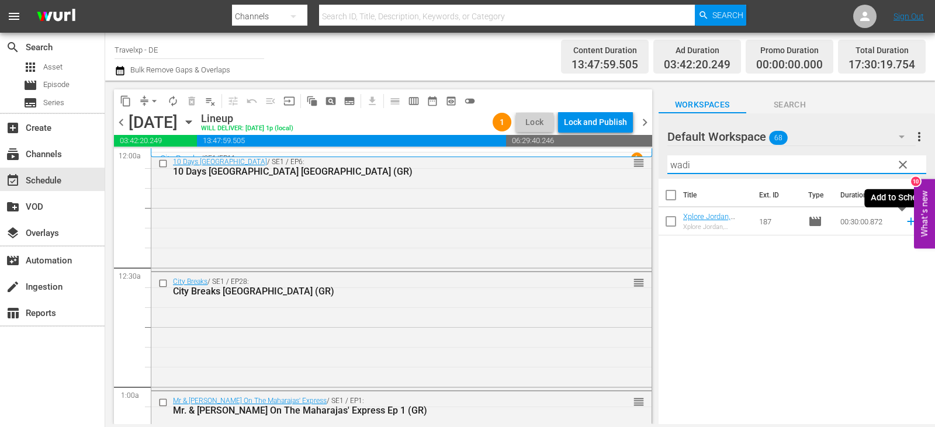
click at [905, 220] on icon at bounding box center [911, 221] width 13 height 13
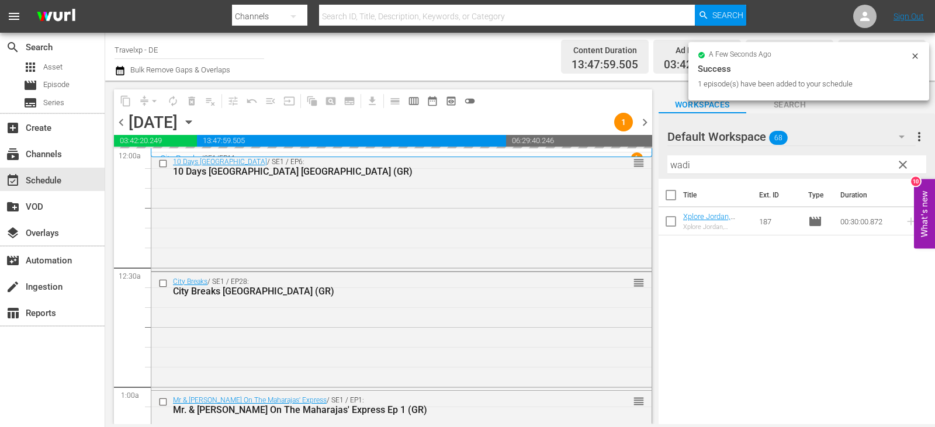
click at [608, 170] on div "content_copy compress arrow_drop_down autorenew_outlined delete_forever_outline…" at bounding box center [520, 253] width 830 height 344
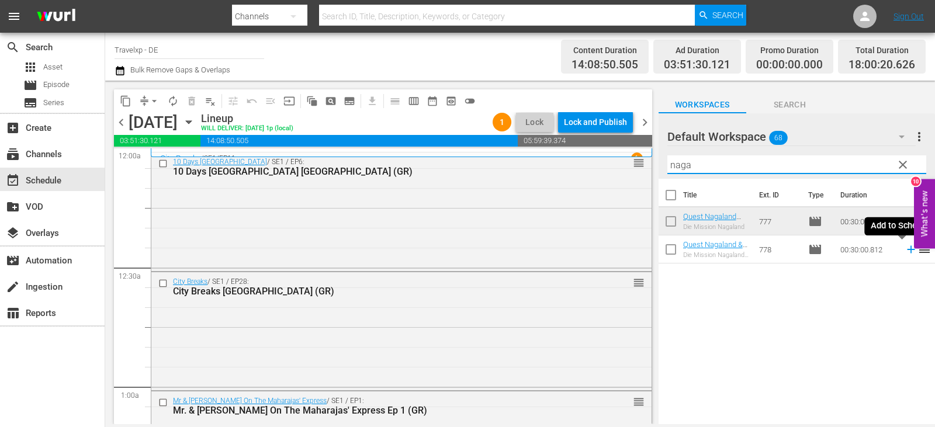
drag, startPoint x: 903, startPoint y: 248, endPoint x: 762, endPoint y: 244, distance: 140.4
click at [907, 248] on icon at bounding box center [911, 250] width 8 height 8
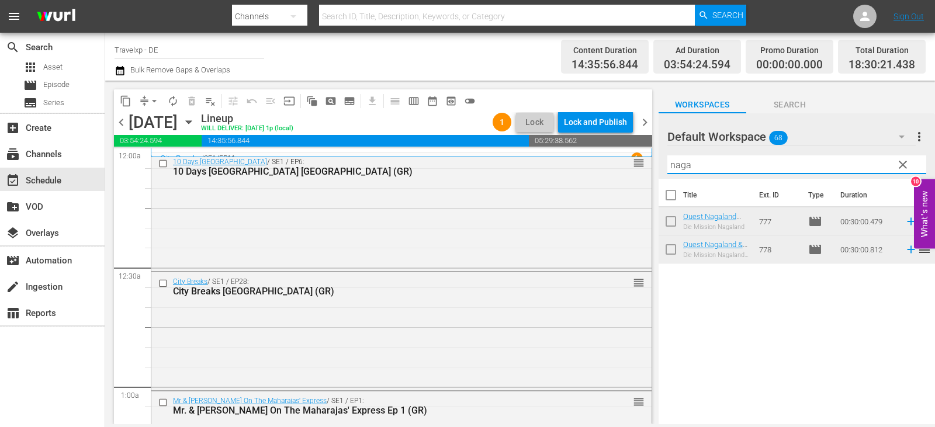
drag, startPoint x: 710, startPoint y: 167, endPoint x: 648, endPoint y: 167, distance: 62.0
click at [648, 167] on div "content_copy compress arrow_drop_down autorenew_outlined delete_forever_outline…" at bounding box center [520, 253] width 830 height 344
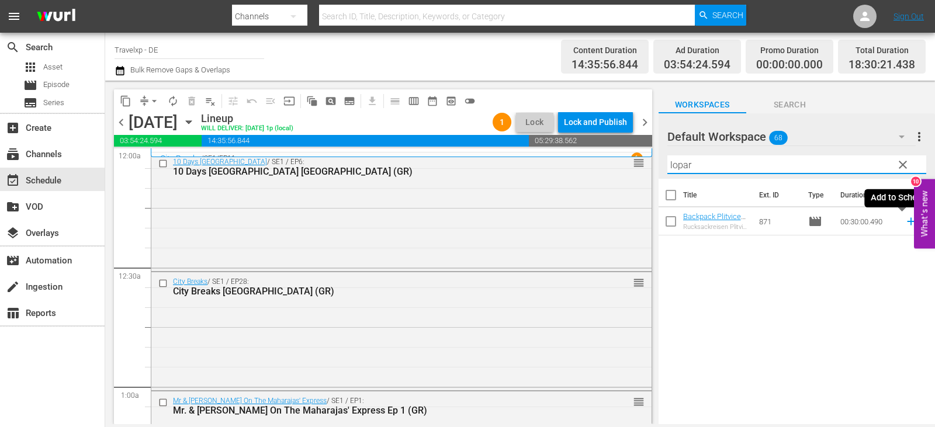
type input "lopar"
click at [907, 222] on icon at bounding box center [911, 222] width 8 height 8
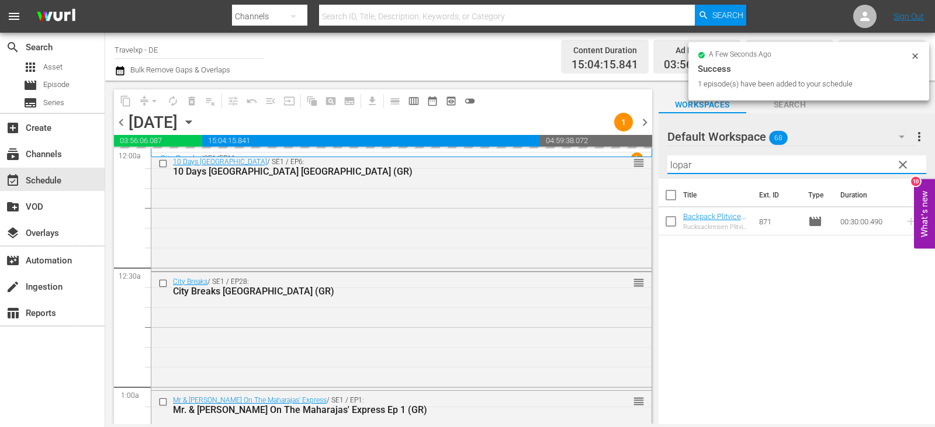
click at [631, 168] on div "content_copy compress arrow_drop_down autorenew_outlined delete_forever_outline…" at bounding box center [520, 253] width 830 height 344
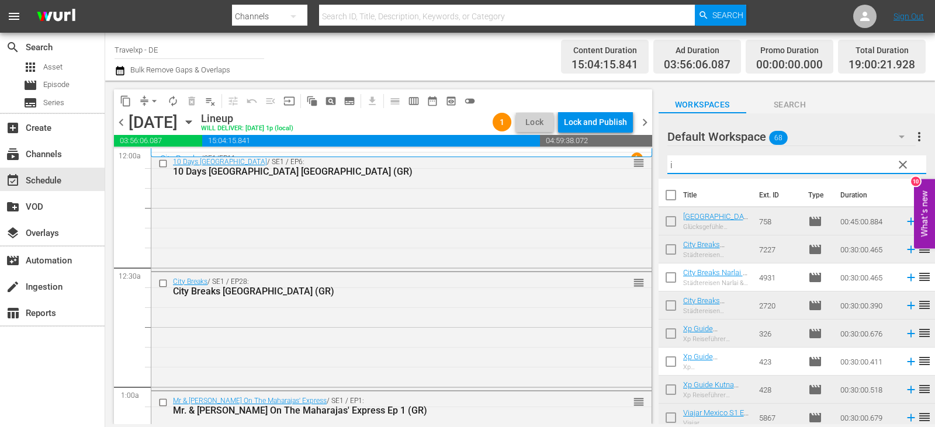
type input "in"
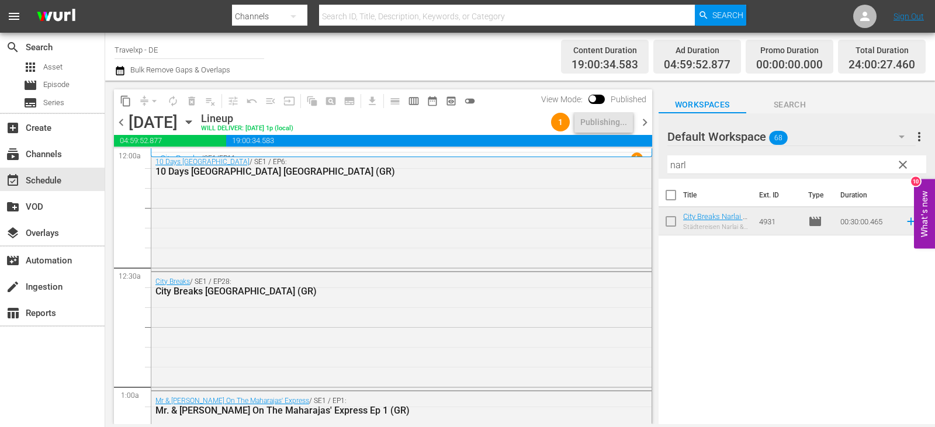
scroll to position [5448, 0]
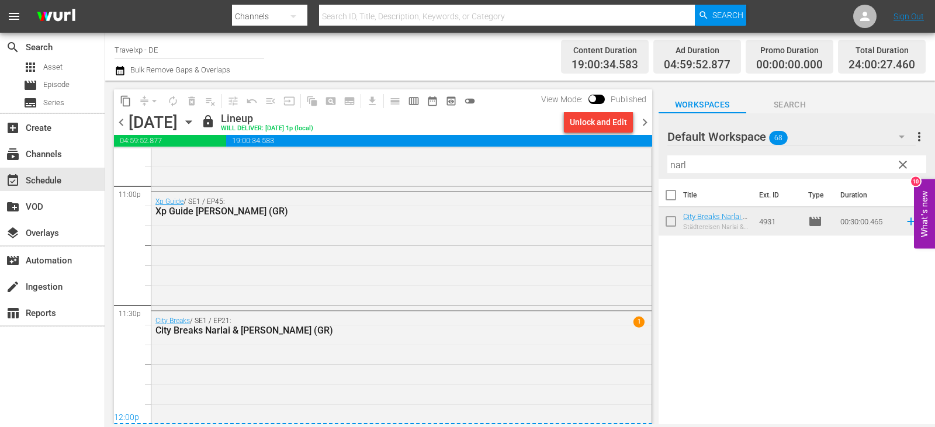
click at [643, 120] on span "chevron_right" at bounding box center [645, 122] width 15 height 15
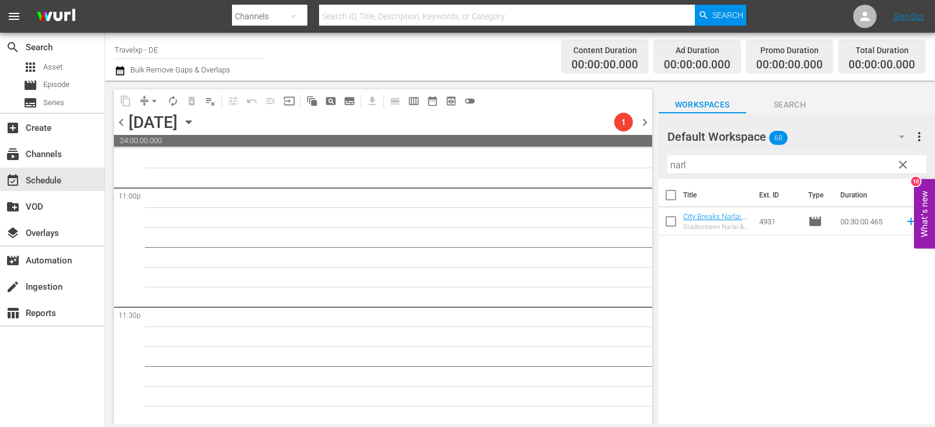
scroll to position [5448, 0]
